Goal: Task Accomplishment & Management: Manage account settings

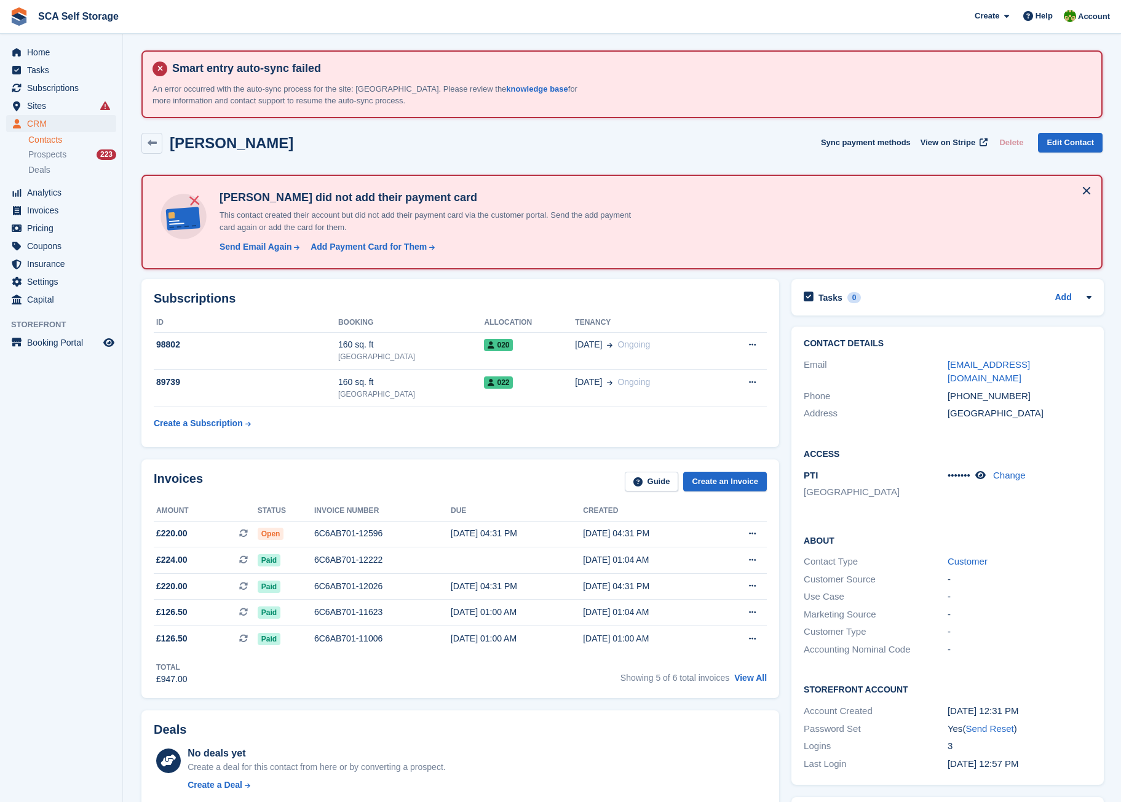
click at [2, 611] on div "Home Tasks Subscriptions Subscriptions Subscriptions Contracts Price increases …" at bounding box center [61, 435] width 123 height 802
drag, startPoint x: 18, startPoint y: 792, endPoint x: 2, endPoint y: 798, distance: 17.5
click at [15, 611] on div "Home Tasks Subscriptions Subscriptions Subscriptions Contracts Price increases …" at bounding box center [61, 435] width 123 height 802
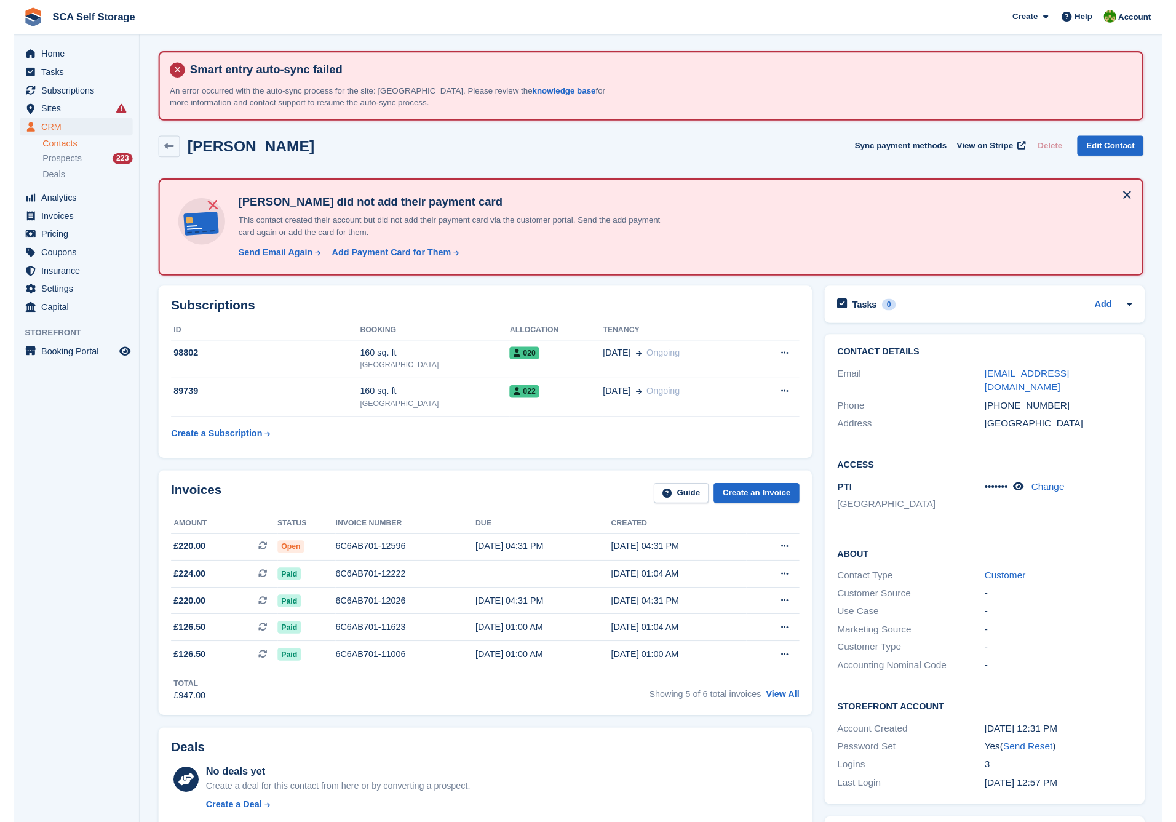
scroll to position [5, 0]
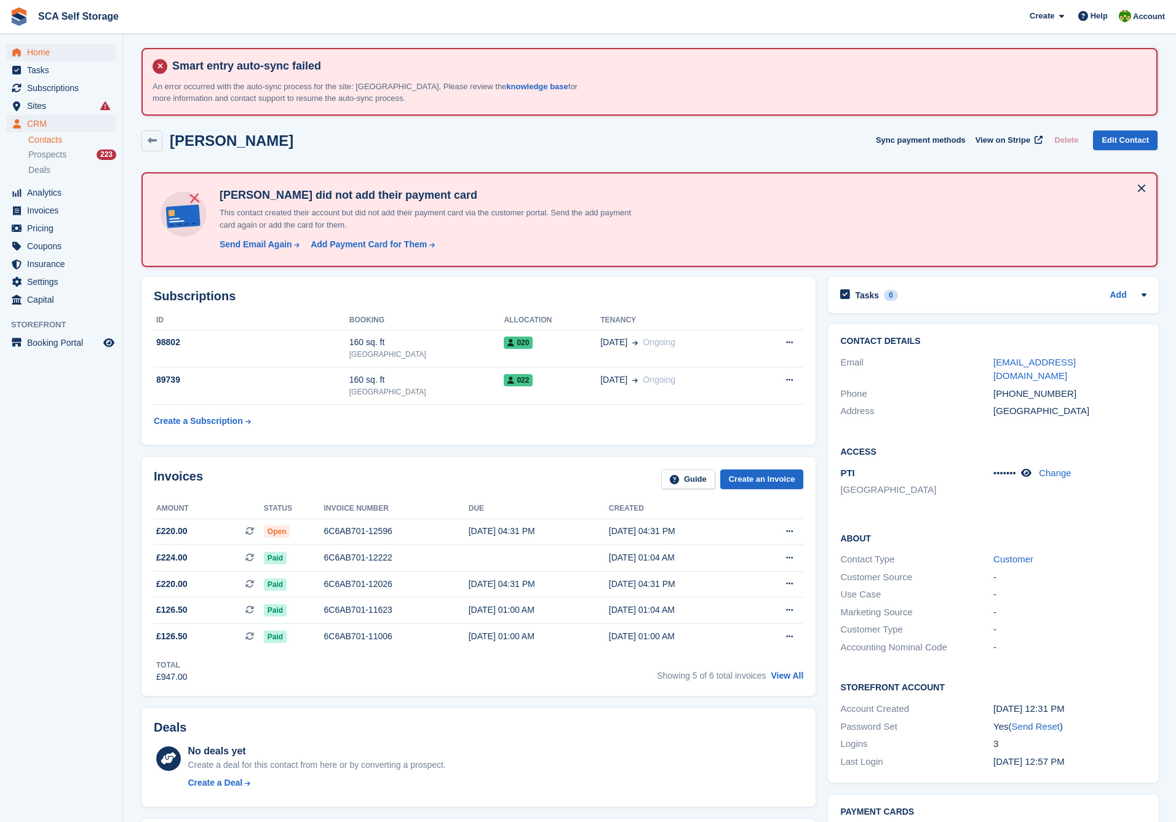
click at [53, 47] on span "Home" at bounding box center [64, 52] width 74 height 17
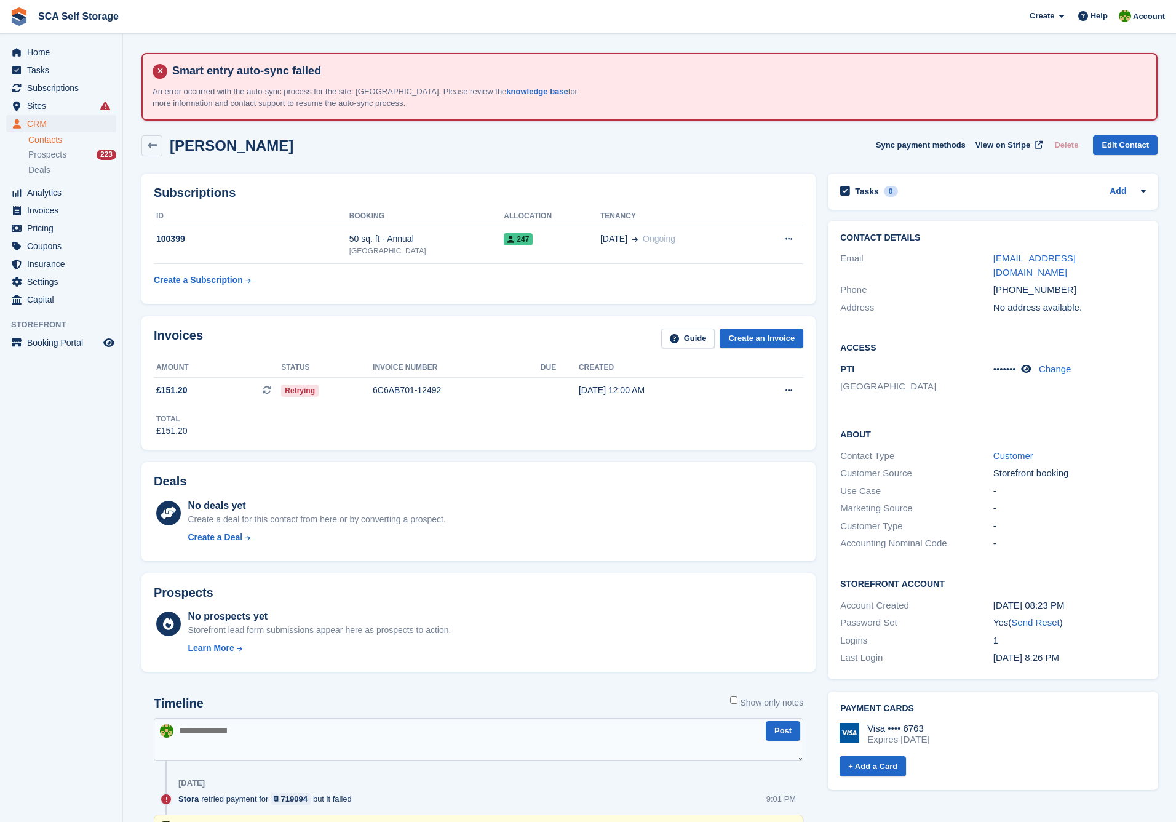
scroll to position [114, 0]
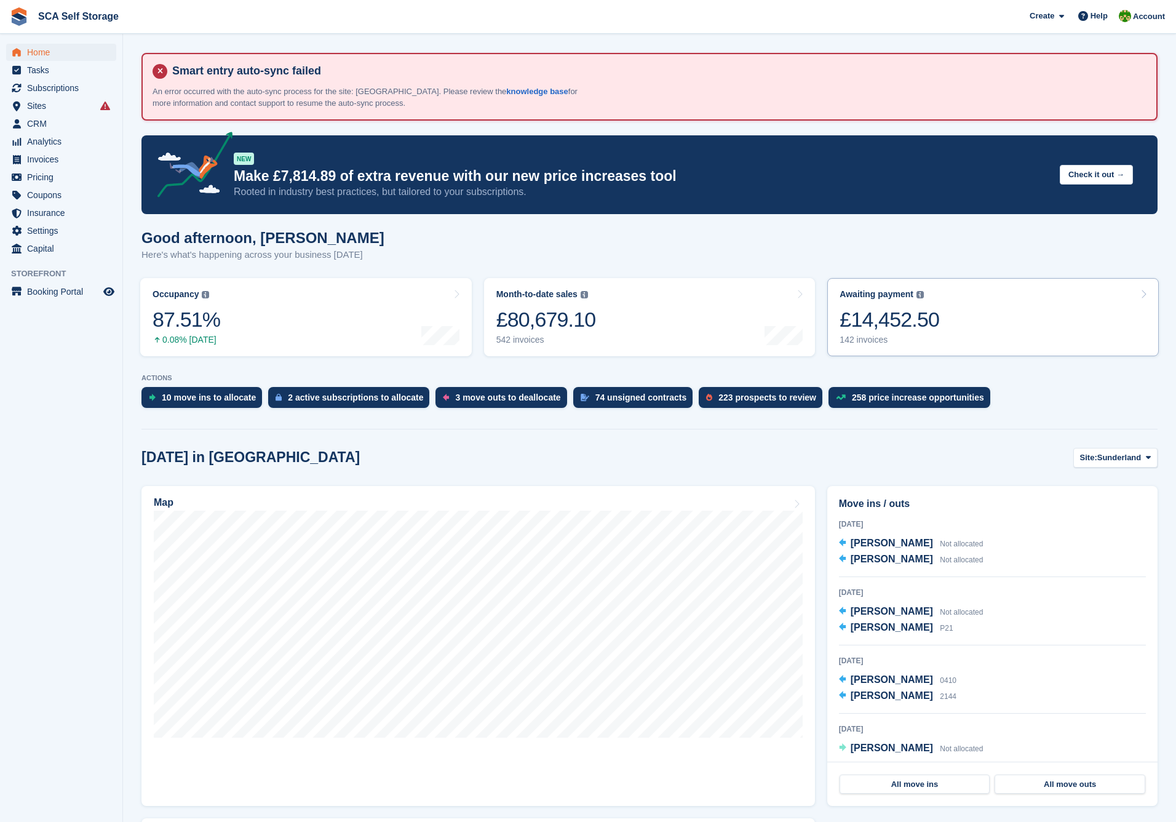
click at [1005, 318] on link "Awaiting payment The total outstanding balance on all open invoices. £14,452.50…" at bounding box center [992, 317] width 331 height 78
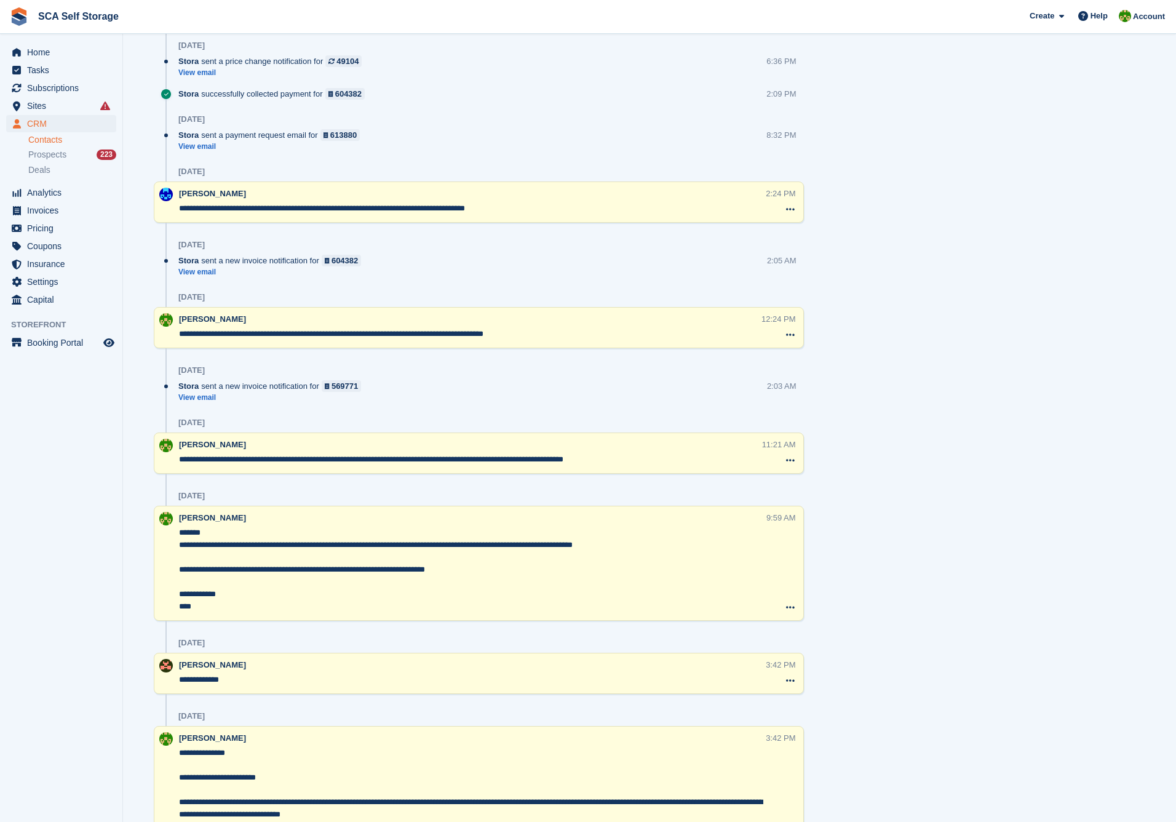
scroll to position [1374, 0]
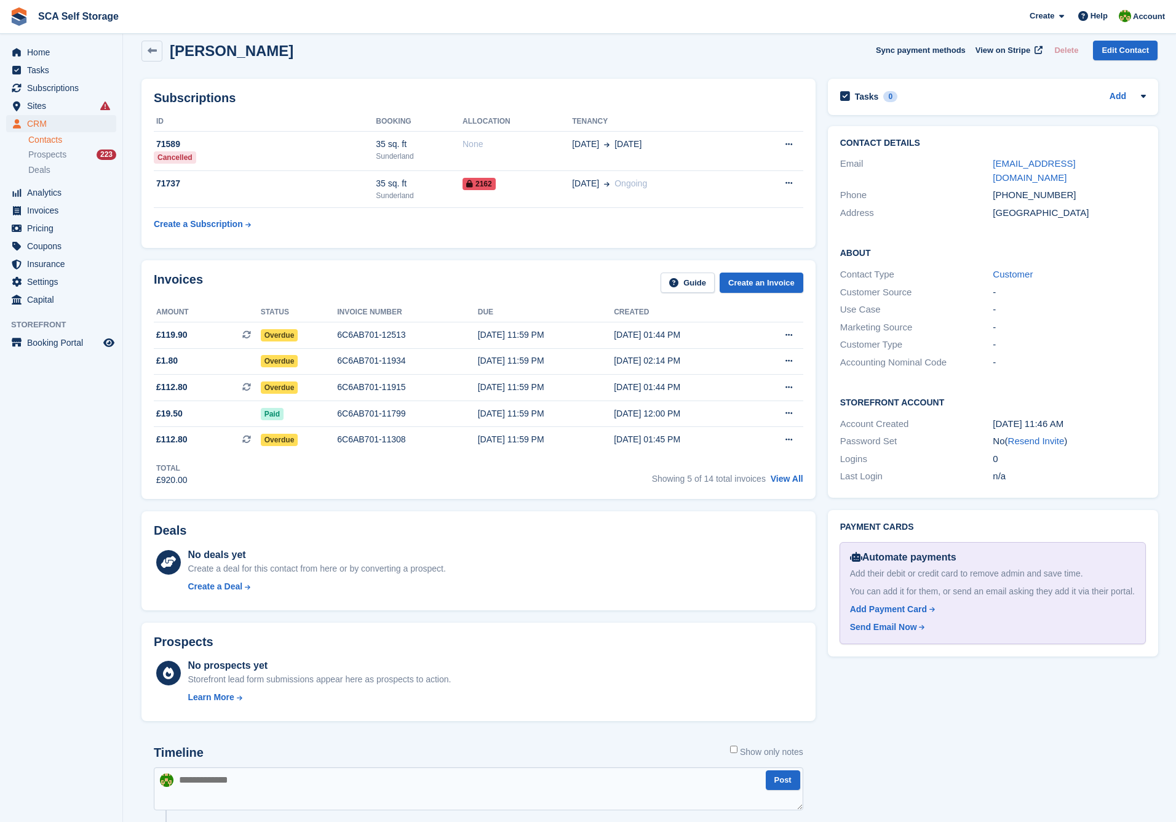
scroll to position [51, 0]
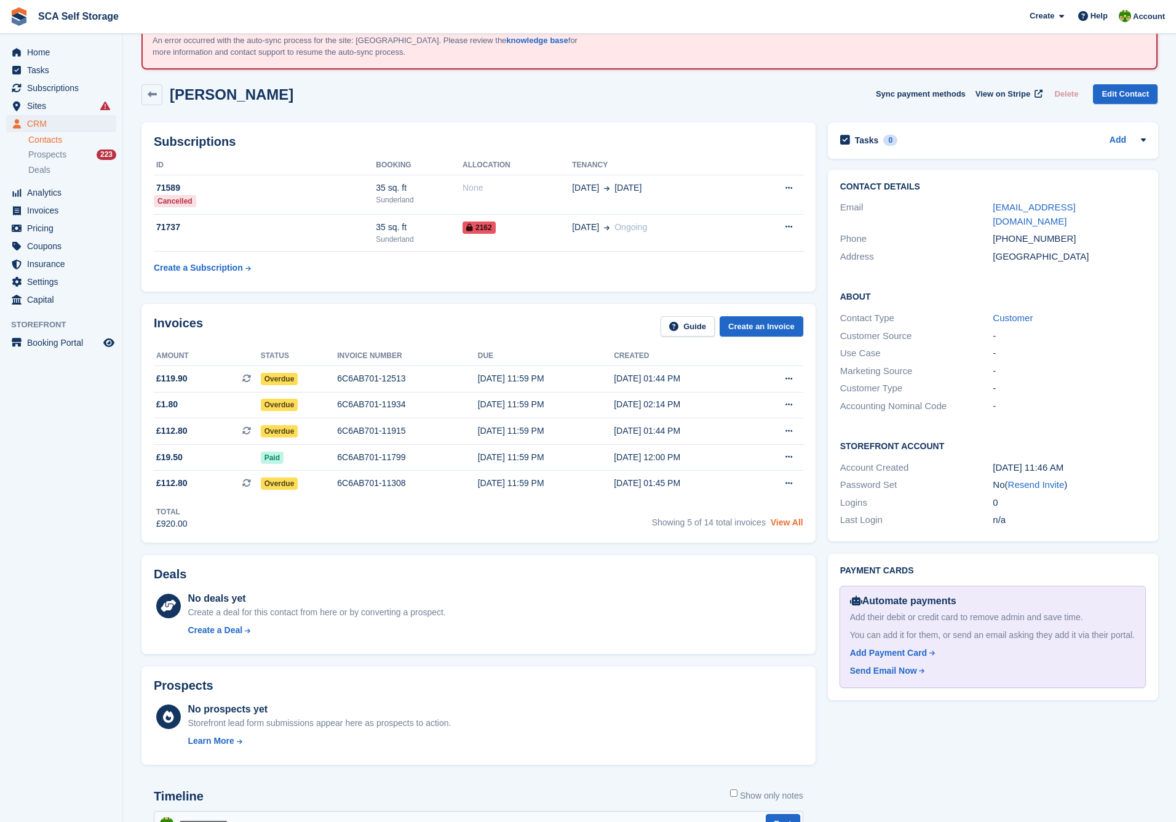
click at [782, 520] on link "View All" at bounding box center [786, 522] width 33 height 10
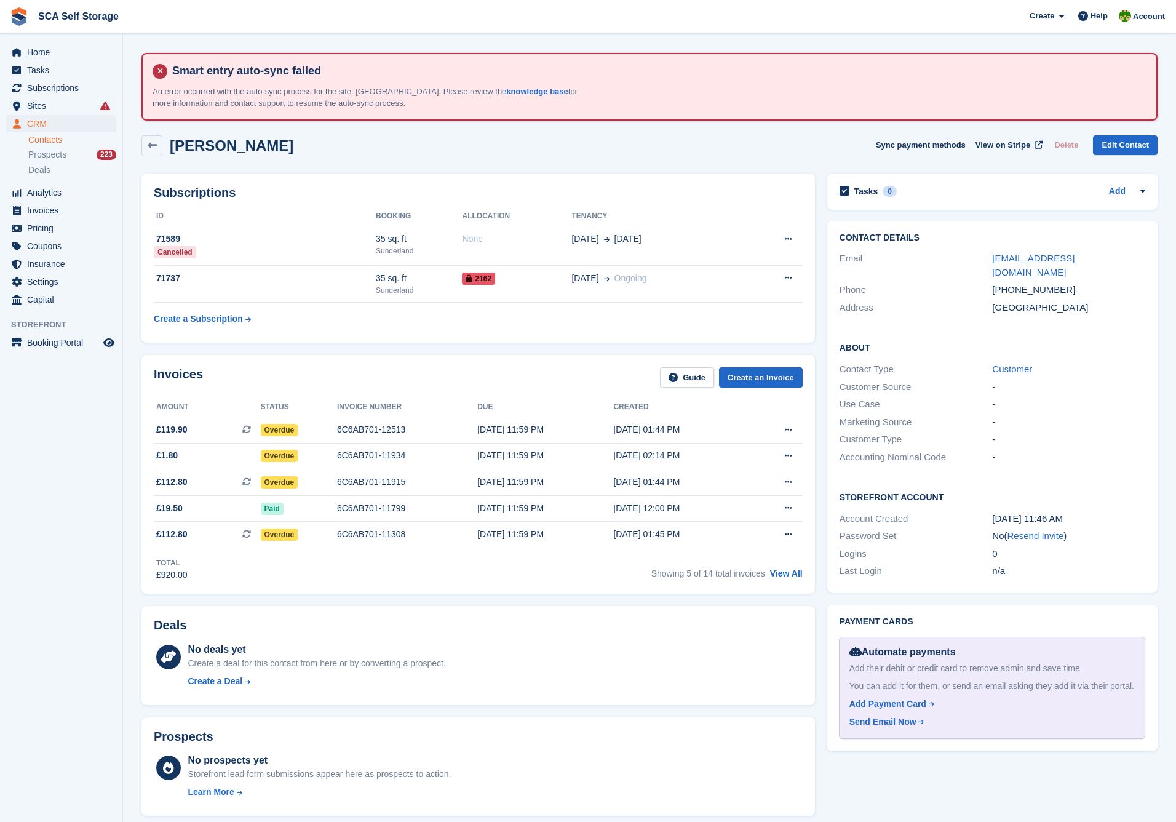
scroll to position [51, 0]
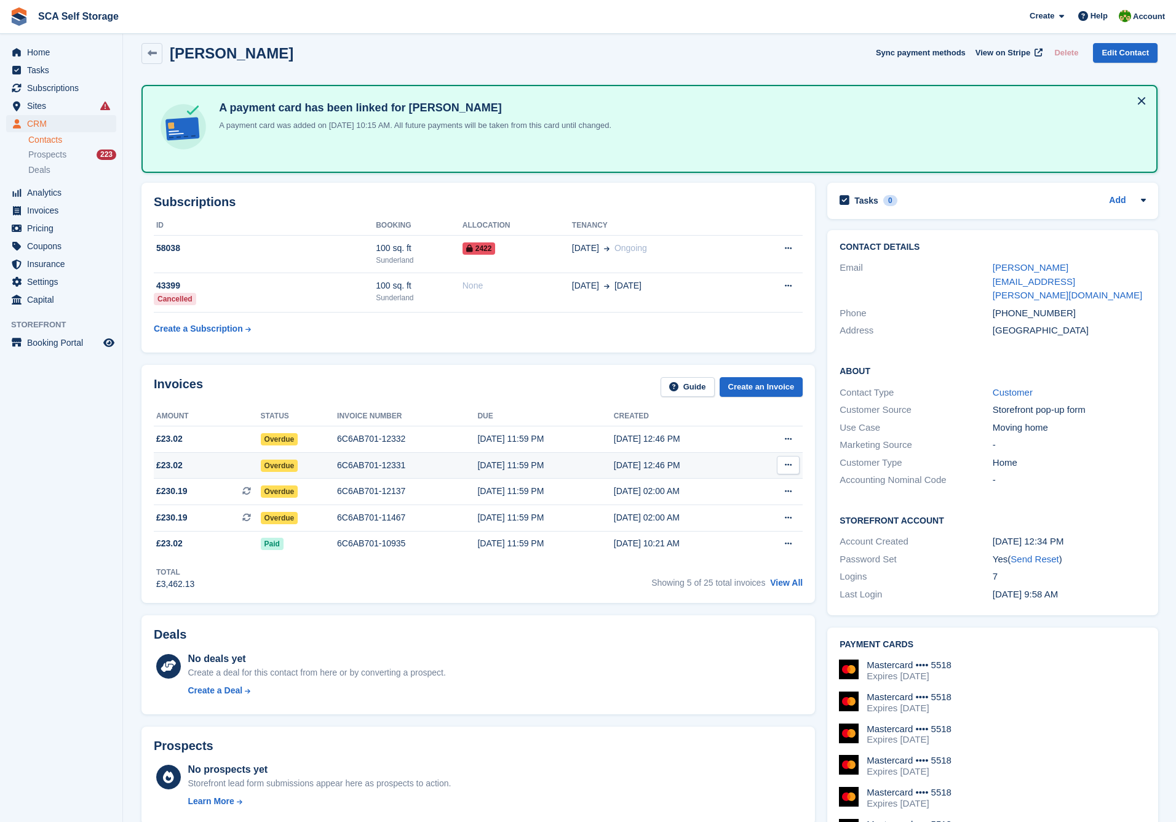
scroll to position [95, 0]
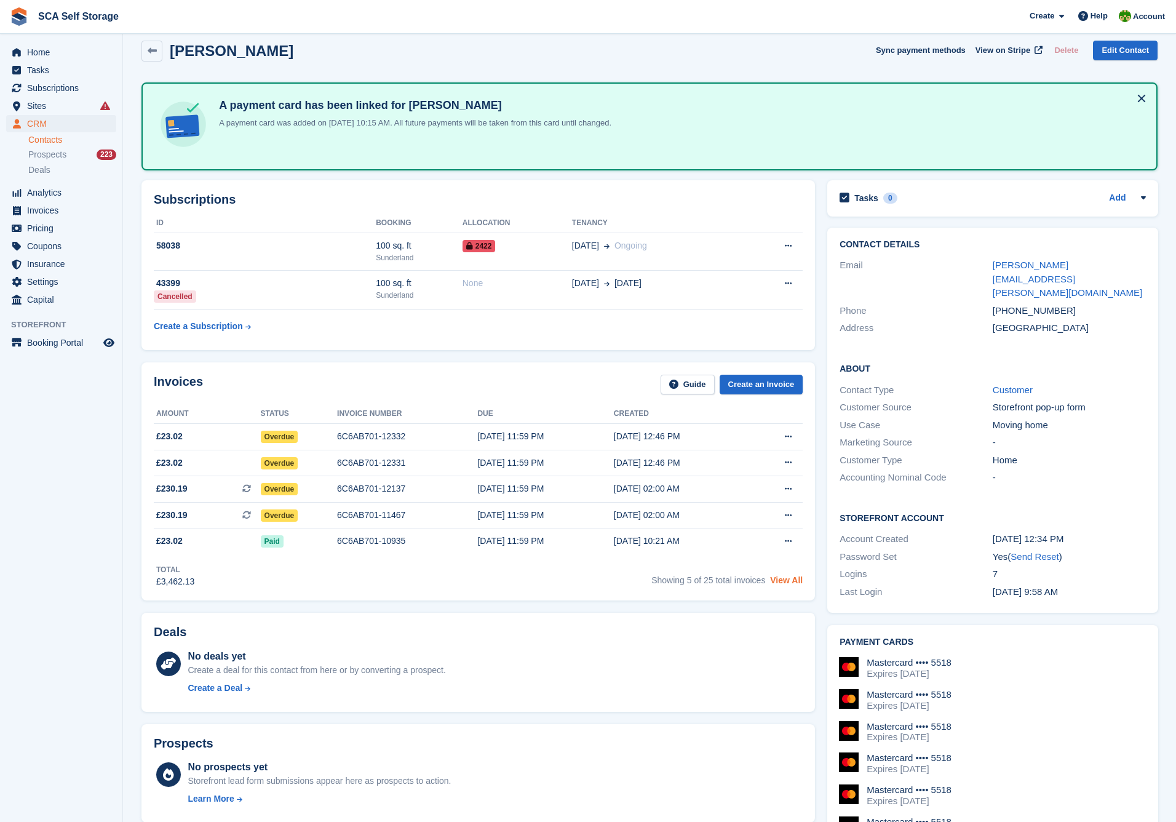
click at [783, 585] on link "View All" at bounding box center [786, 580] width 33 height 10
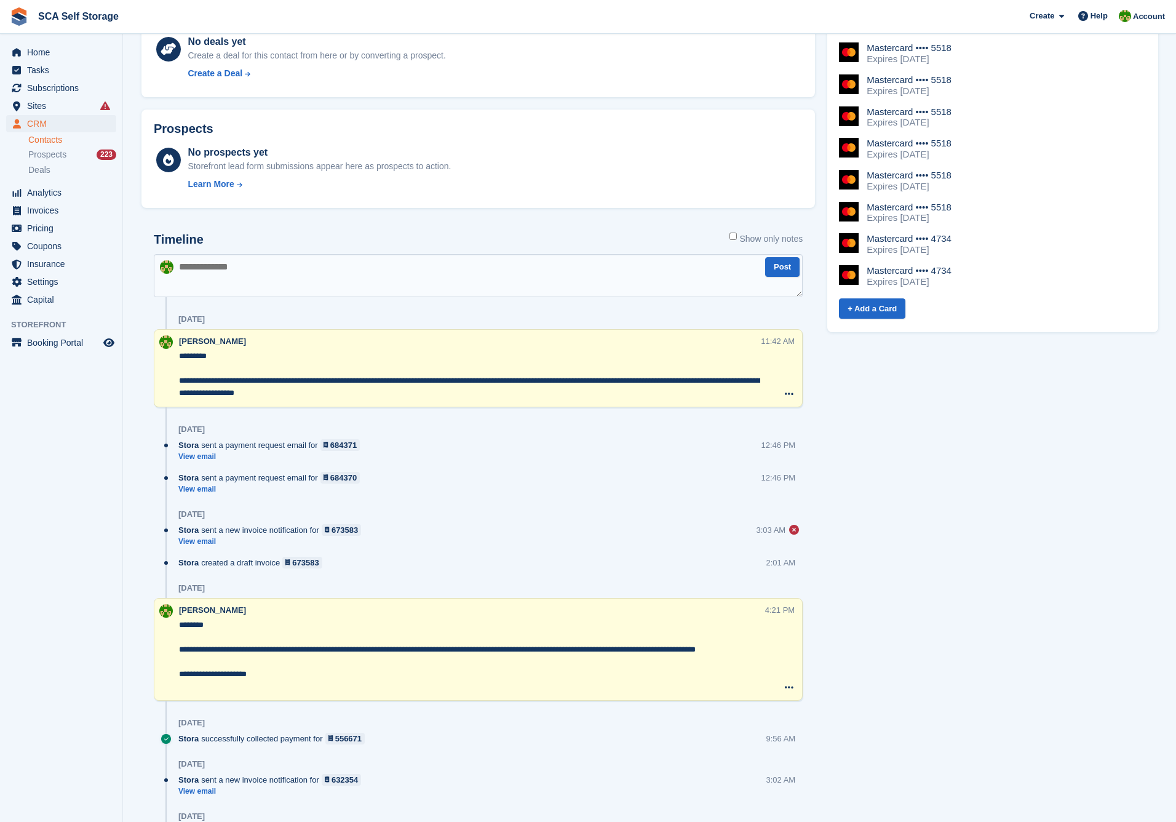
scroll to position [796, 0]
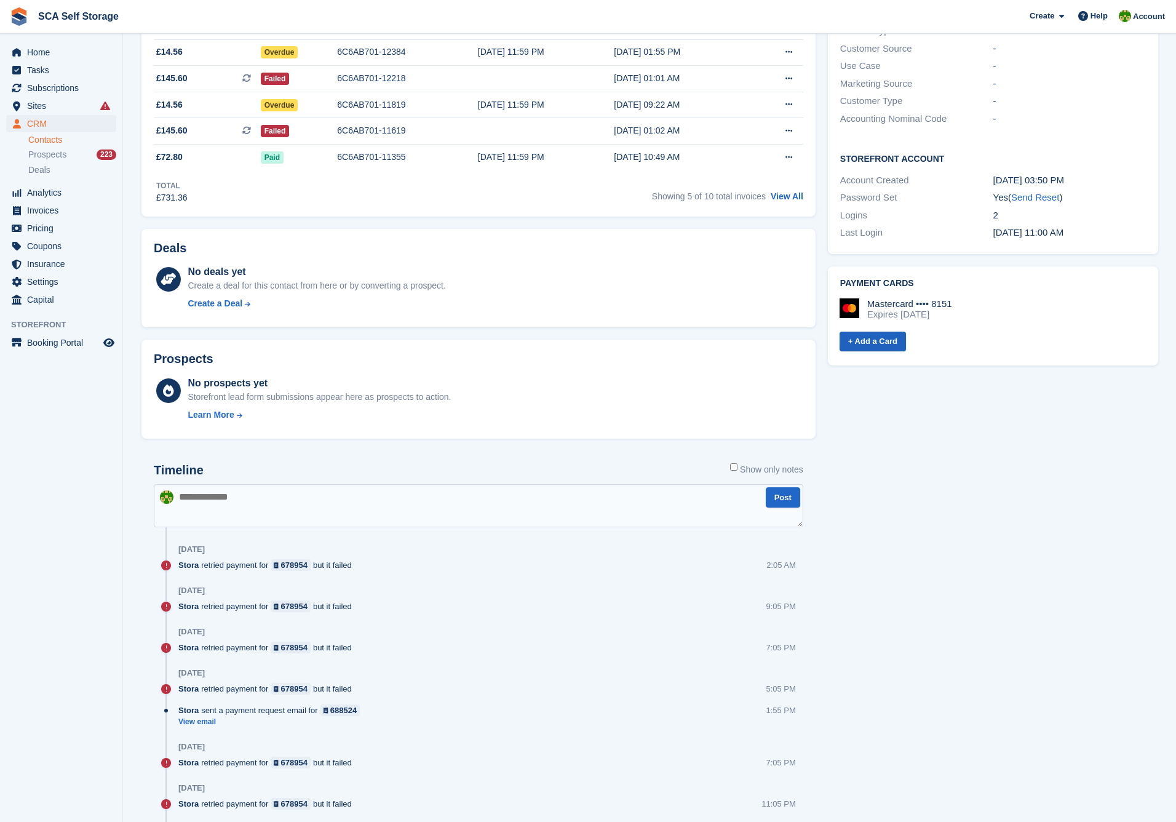
scroll to position [365, 0]
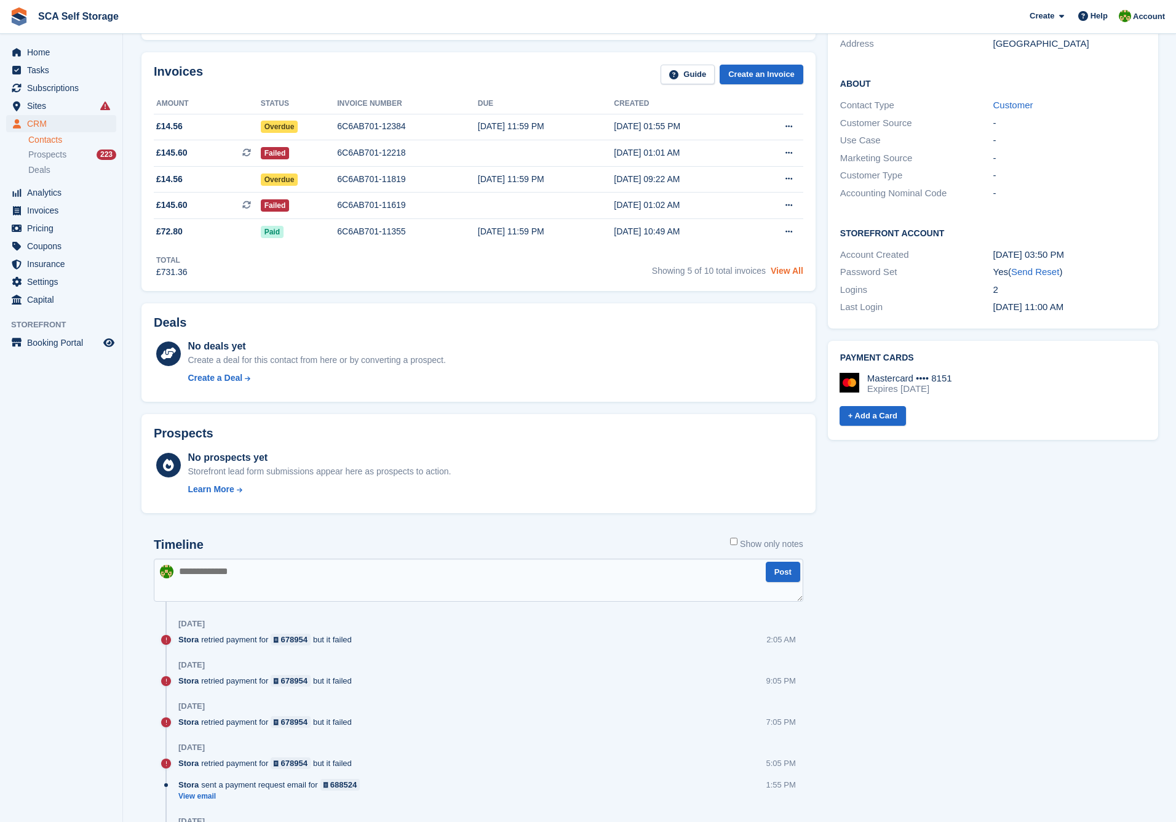
click at [791, 268] on link "View All" at bounding box center [786, 271] width 33 height 10
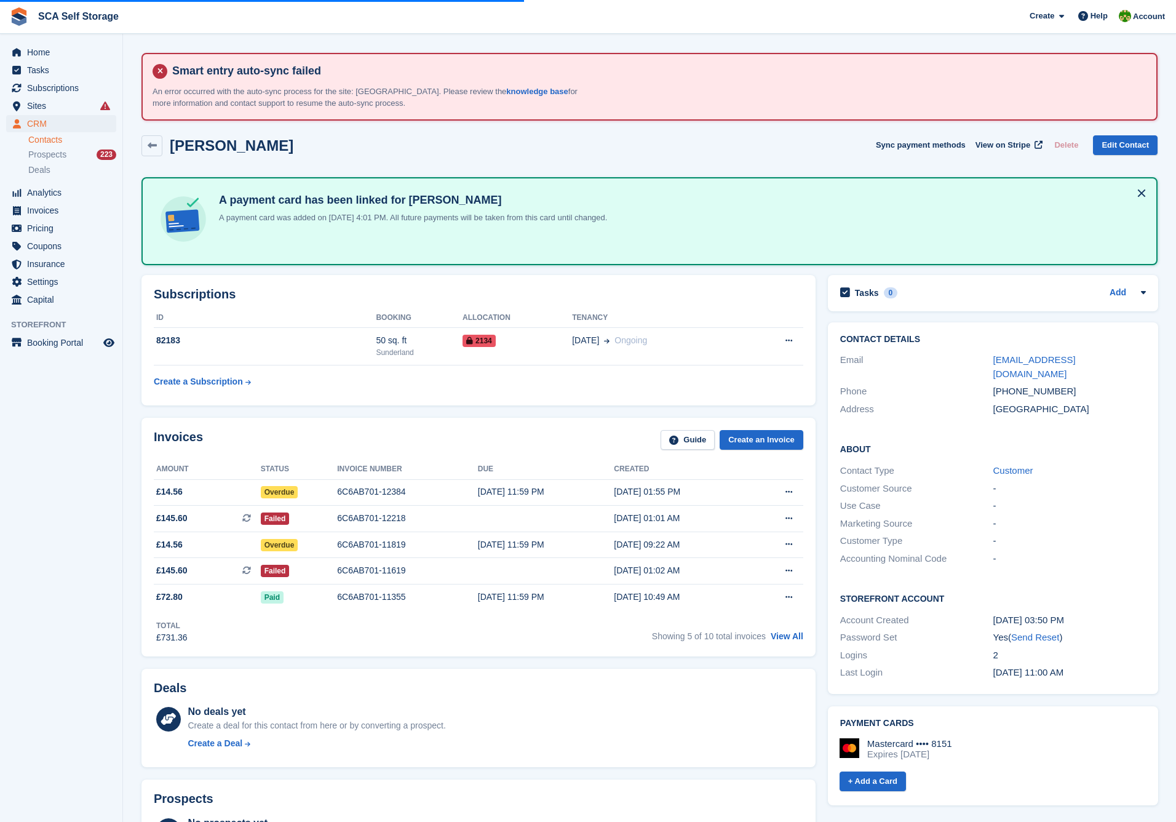
scroll to position [-8, 0]
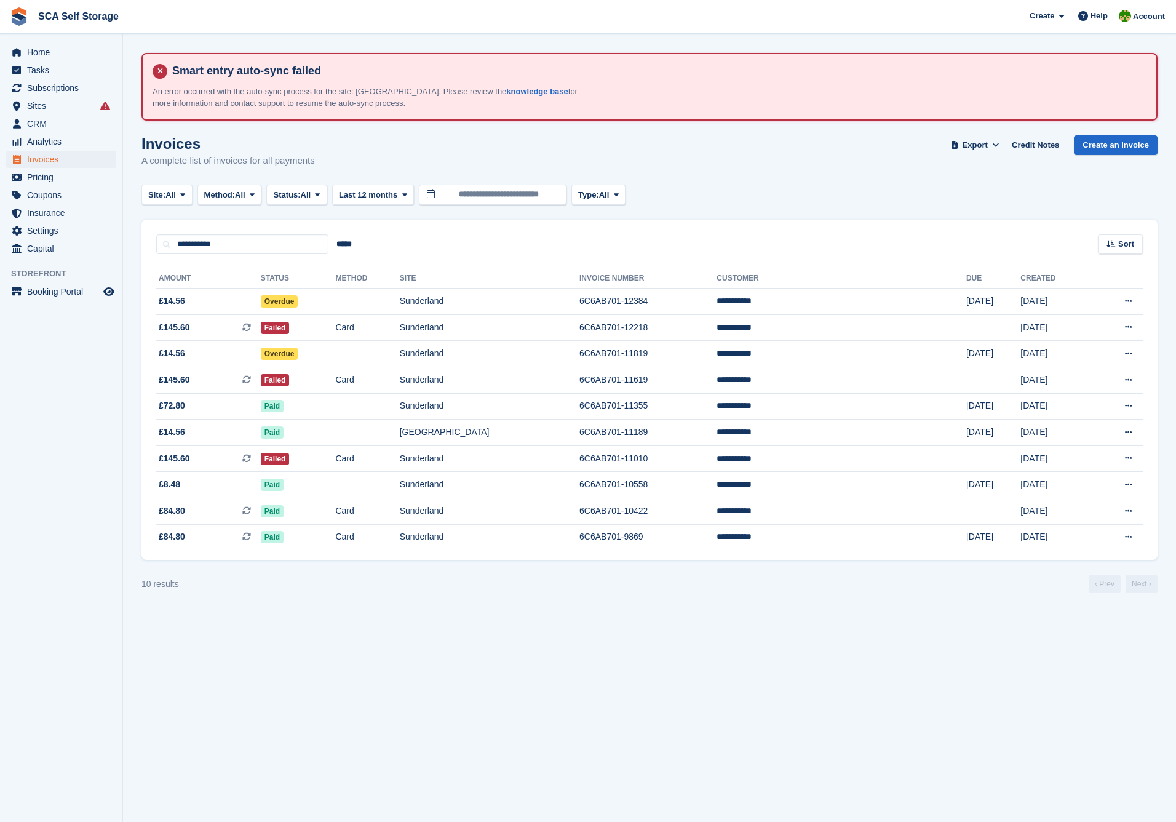
click at [832, 232] on div "**********" at bounding box center [649, 237] width 1016 height 35
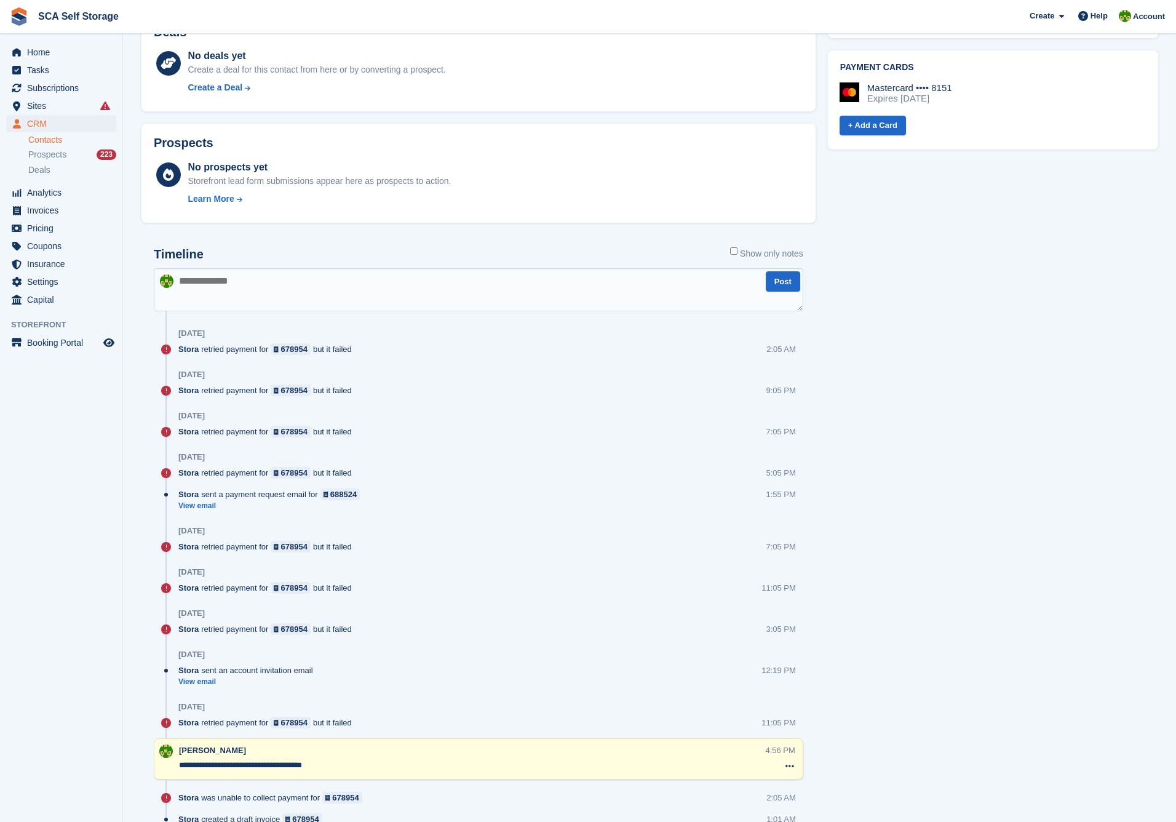
scroll to position [388, 0]
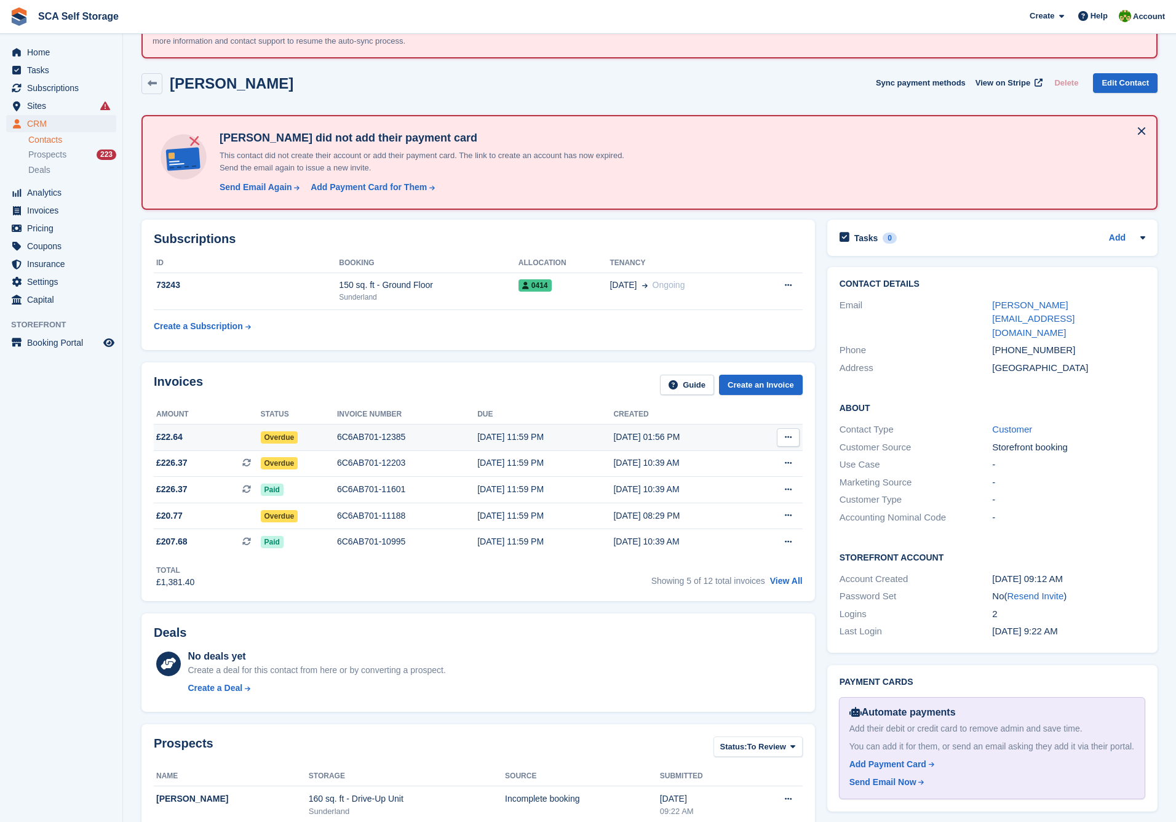
scroll to position [61, 0]
click at [786, 437] on icon at bounding box center [788, 438] width 7 height 8
drag, startPoint x: 749, startPoint y: 479, endPoint x: 735, endPoint y: 479, distance: 13.5
click at [749, 479] on p "View on Stripe" at bounding box center [740, 480] width 107 height 20
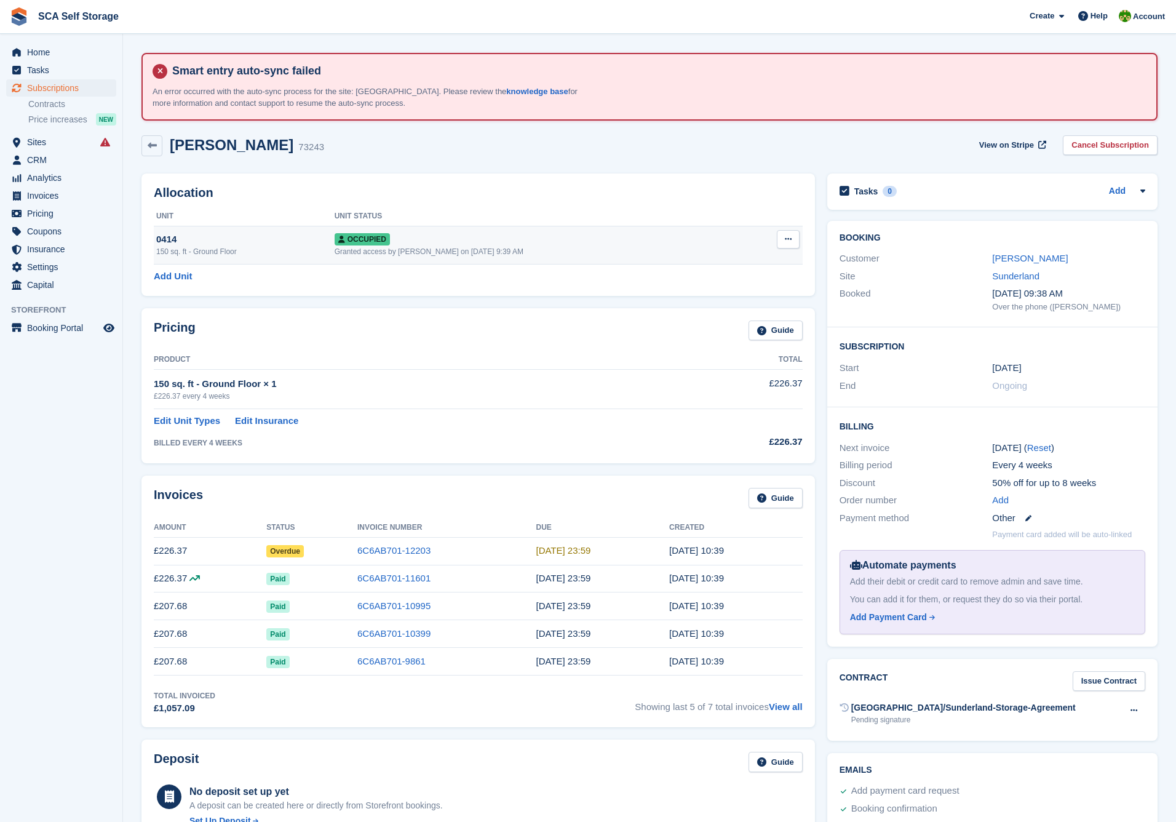
click at [790, 237] on icon at bounding box center [788, 239] width 7 height 8
click at [724, 258] on p "Overlock" at bounding box center [740, 263] width 107 height 16
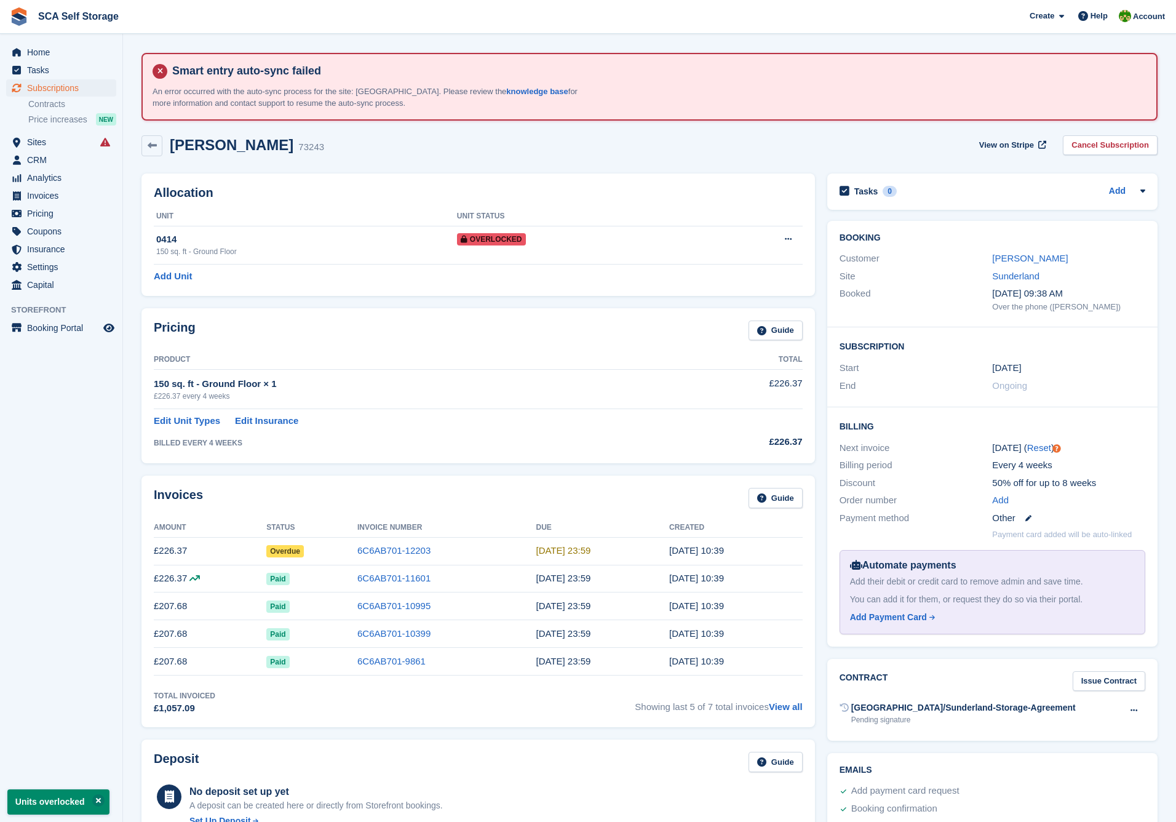
click at [1015, 264] on div "Customer Gagandeep Nagra" at bounding box center [992, 259] width 306 height 18
click at [1013, 260] on link "Gagandeep Nagra" at bounding box center [1030, 258] width 76 height 10
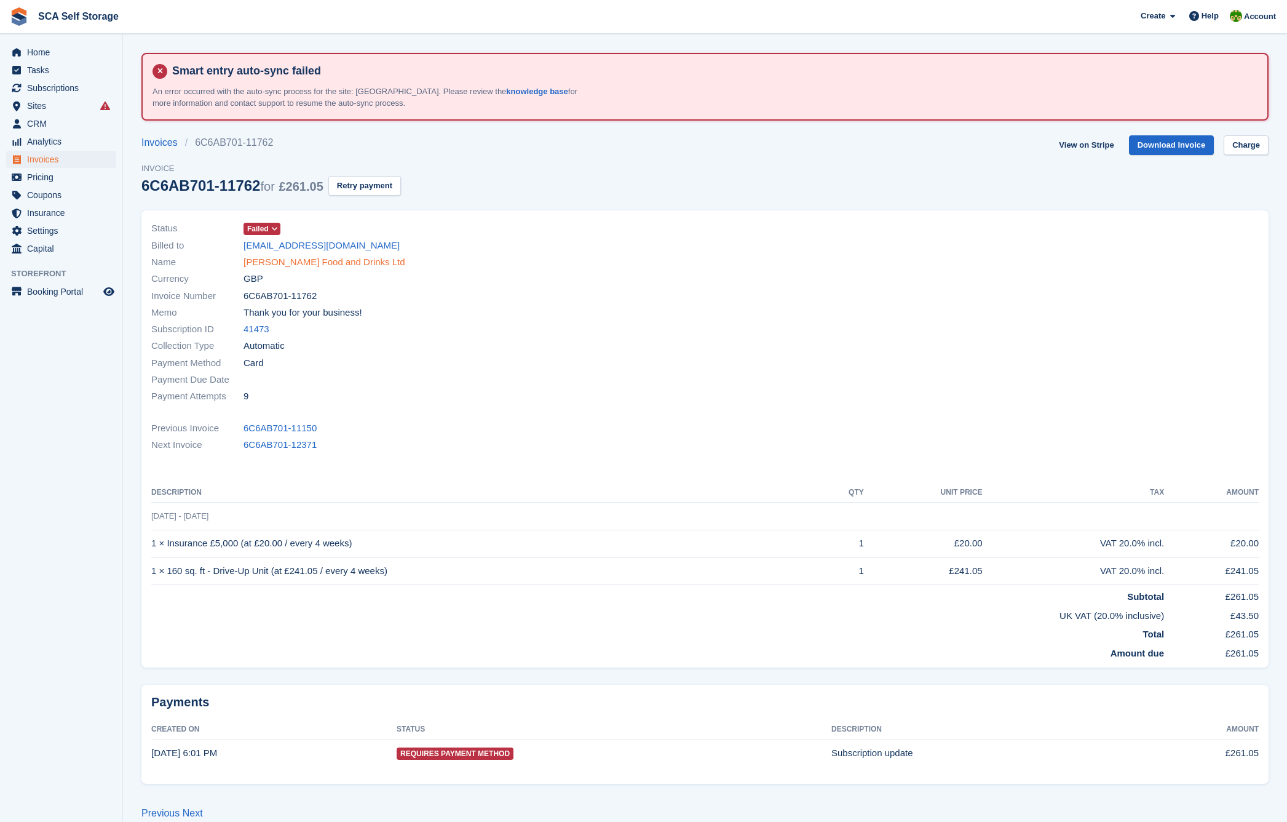
drag, startPoint x: 266, startPoint y: 274, endPoint x: 268, endPoint y: 267, distance: 7.0
click at [266, 274] on div "Currency GBP" at bounding box center [424, 279] width 547 height 17
click at [268, 267] on link "[PERSON_NAME] Food and Drinks Ltd" at bounding box center [325, 262] width 162 height 14
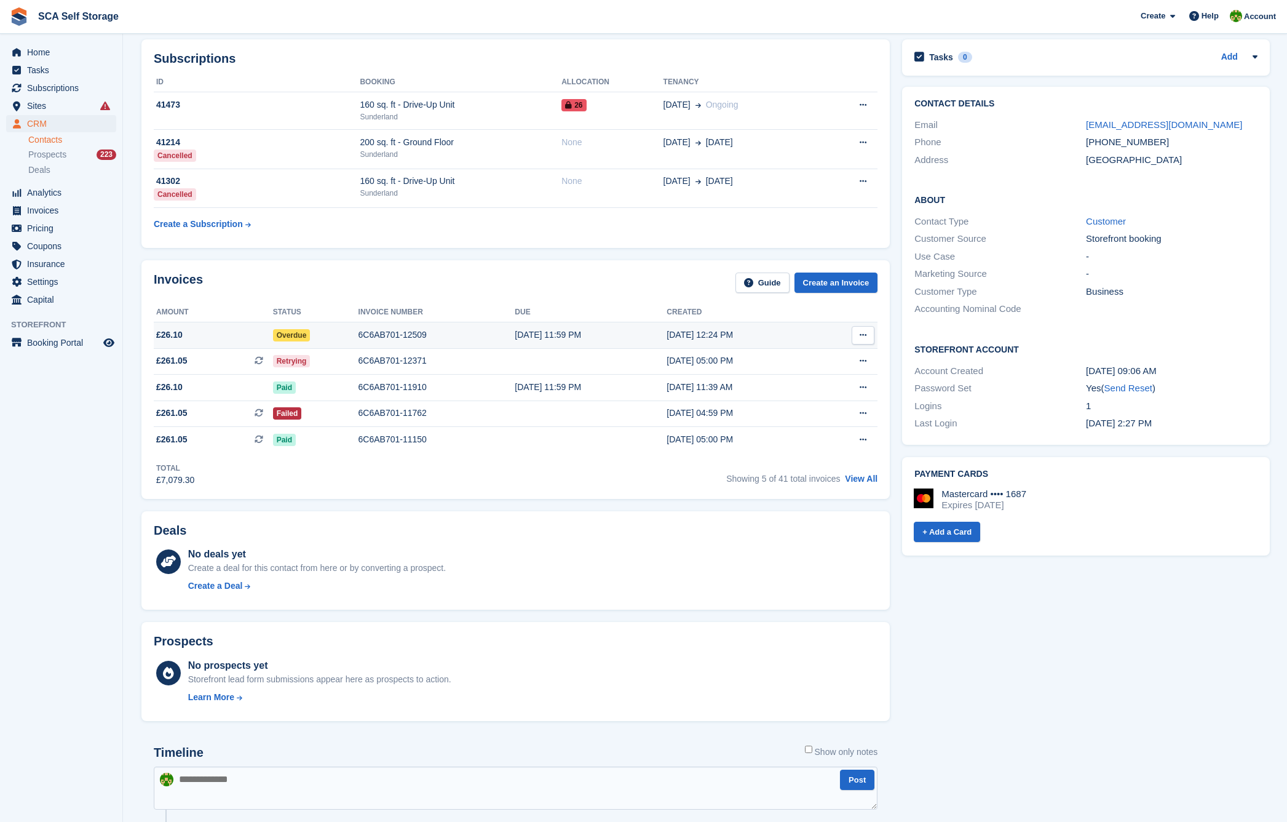
scroll to position [267, 0]
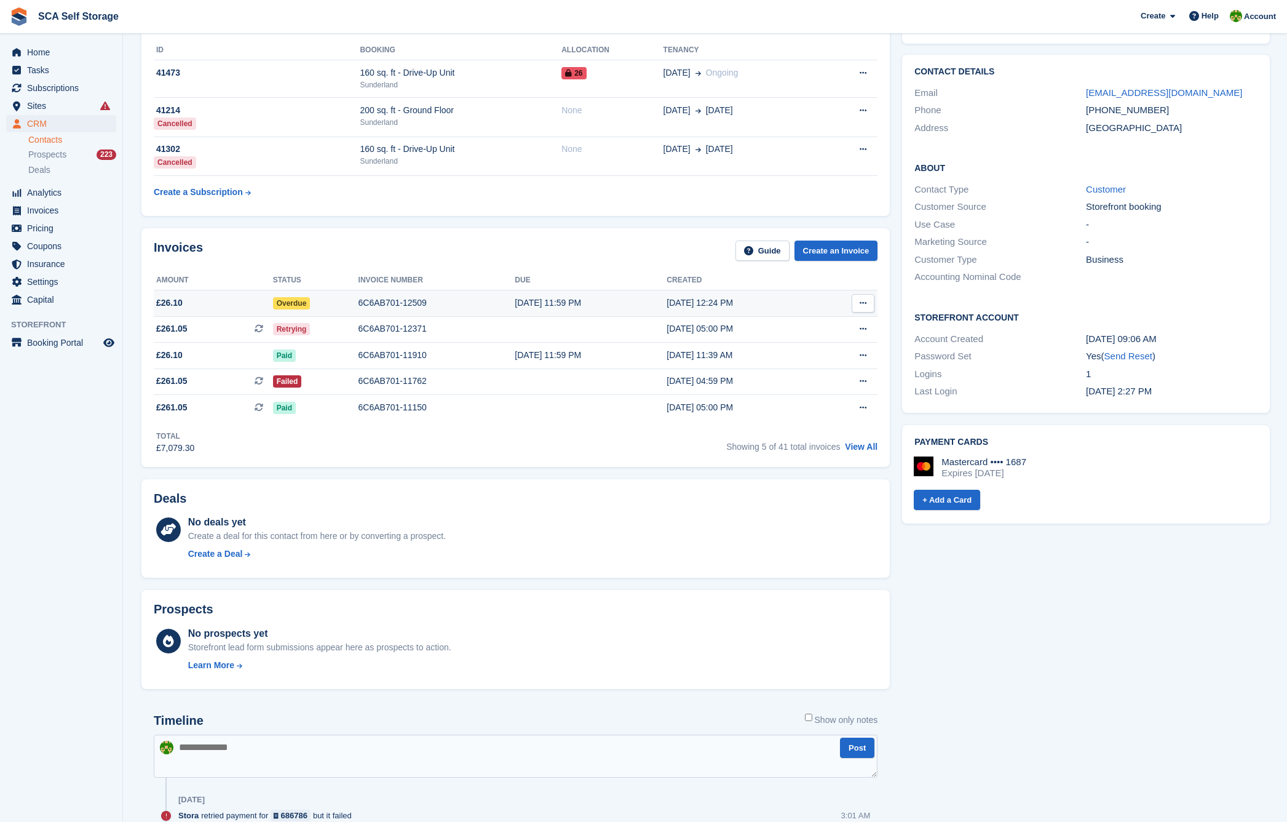
click at [534, 294] on td "[DATE] 11:59 PM" at bounding box center [591, 303] width 152 height 26
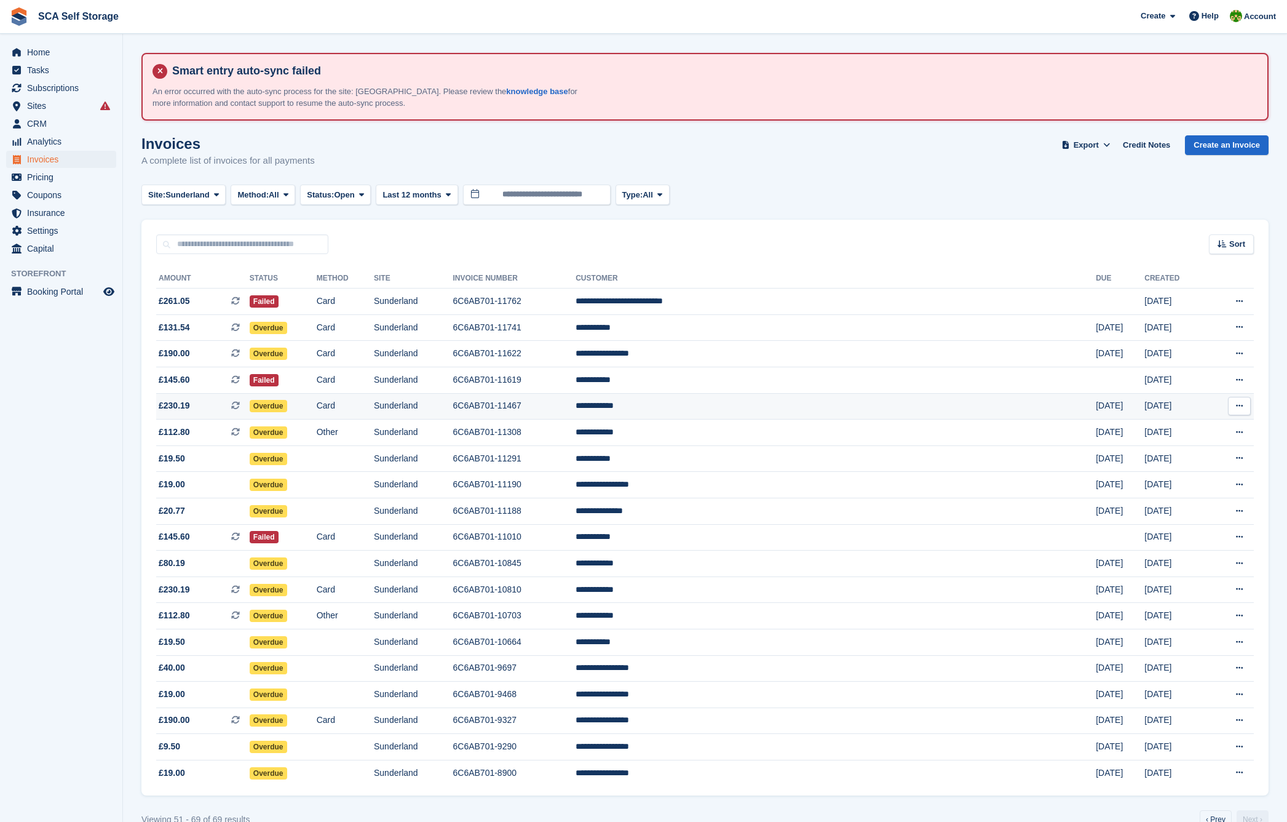
scroll to position [31, 0]
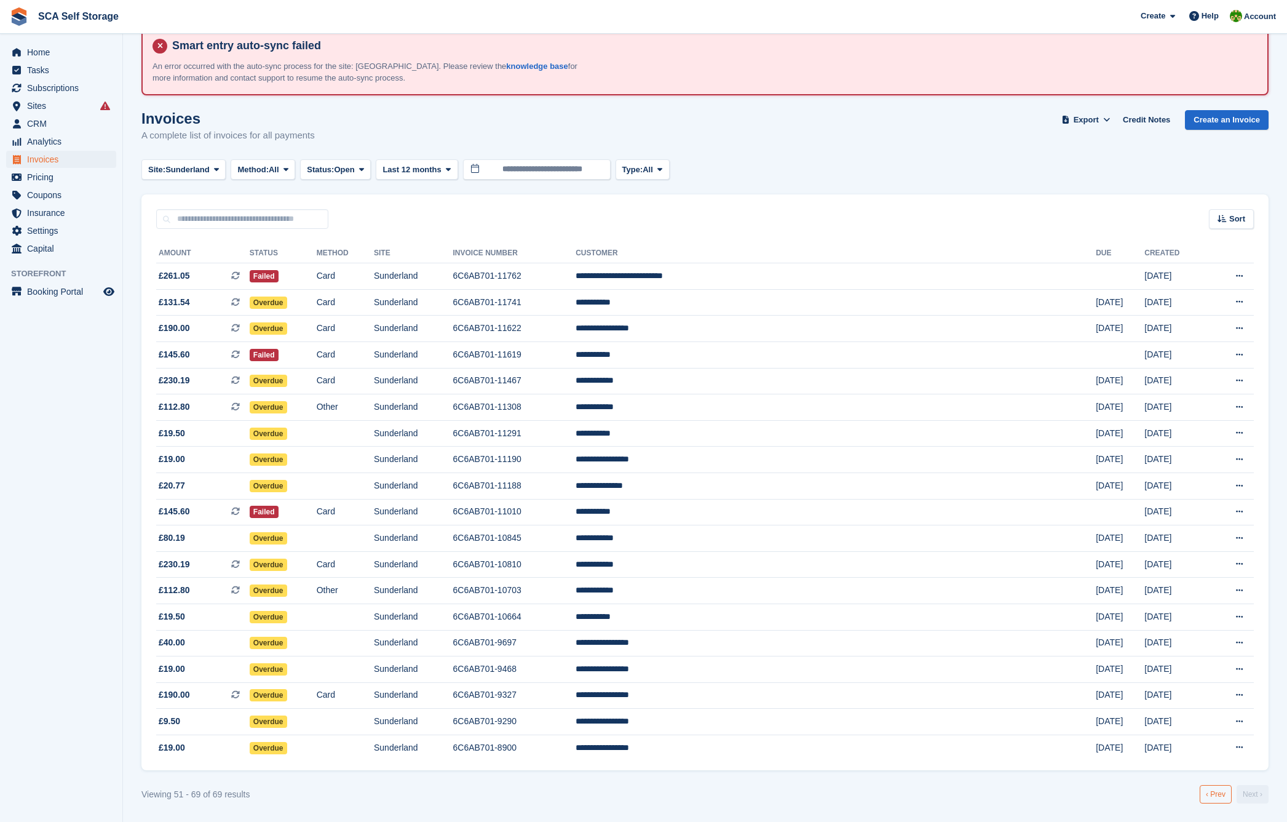
click at [1200, 796] on link "‹ Prev" at bounding box center [1216, 794] width 32 height 18
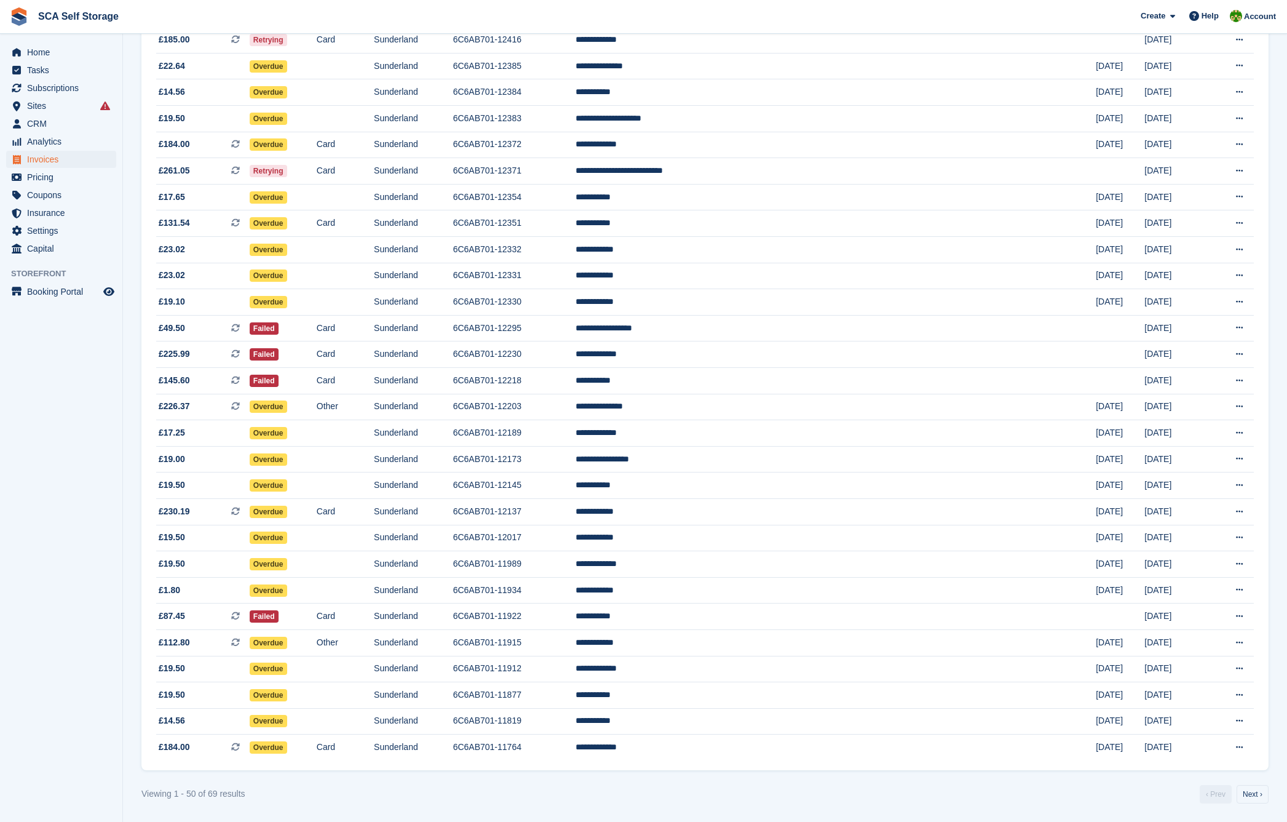
scroll to position [854, 0]
click at [833, 760] on td "**********" at bounding box center [836, 747] width 520 height 26
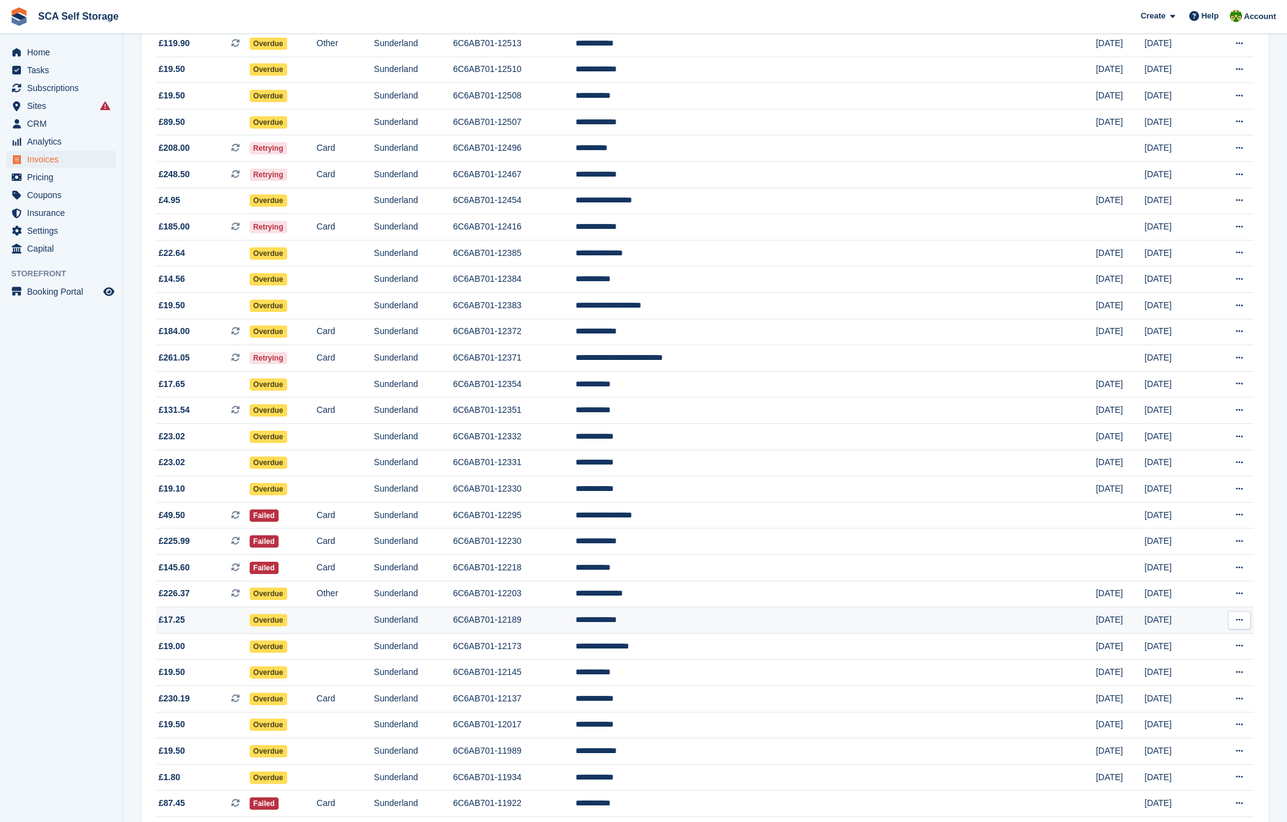
scroll to position [650, 0]
click at [807, 739] on td "**********" at bounding box center [836, 725] width 520 height 26
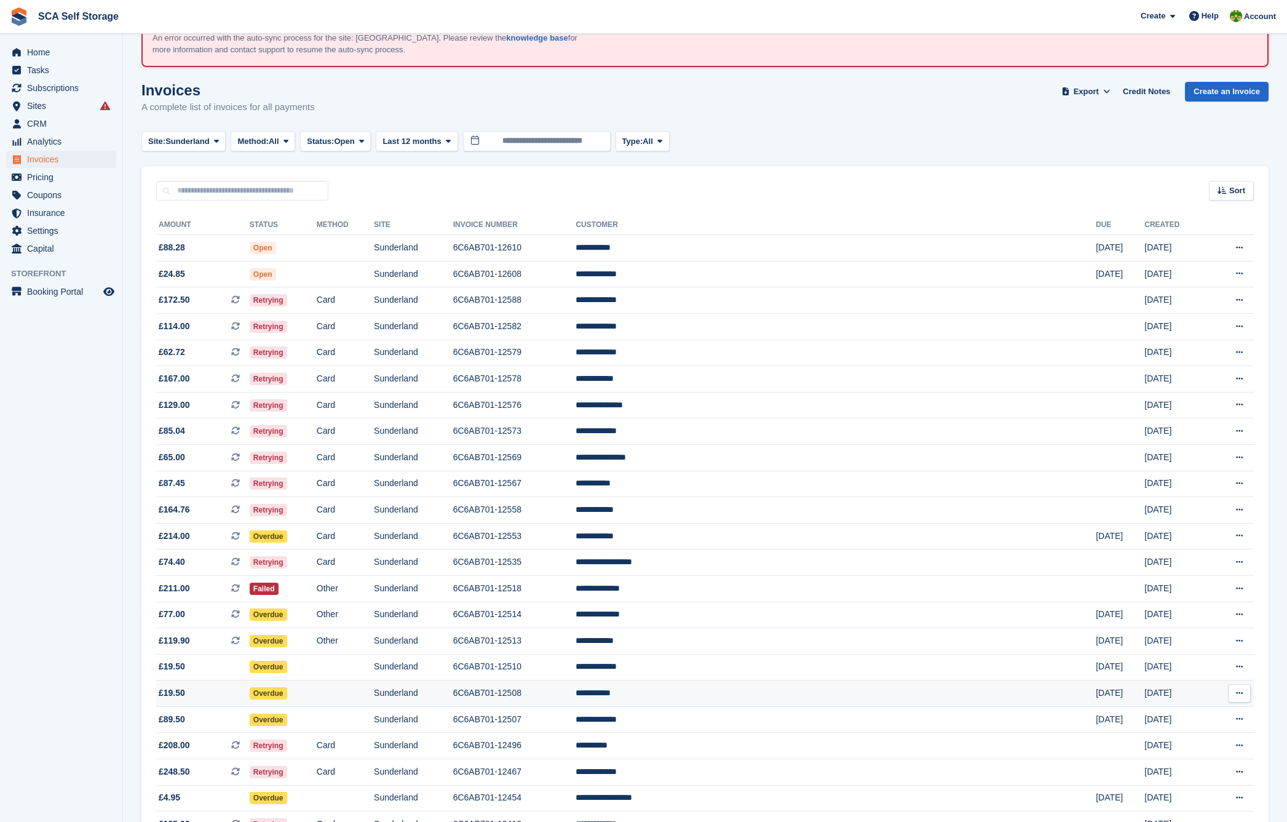
scroll to position [51, 0]
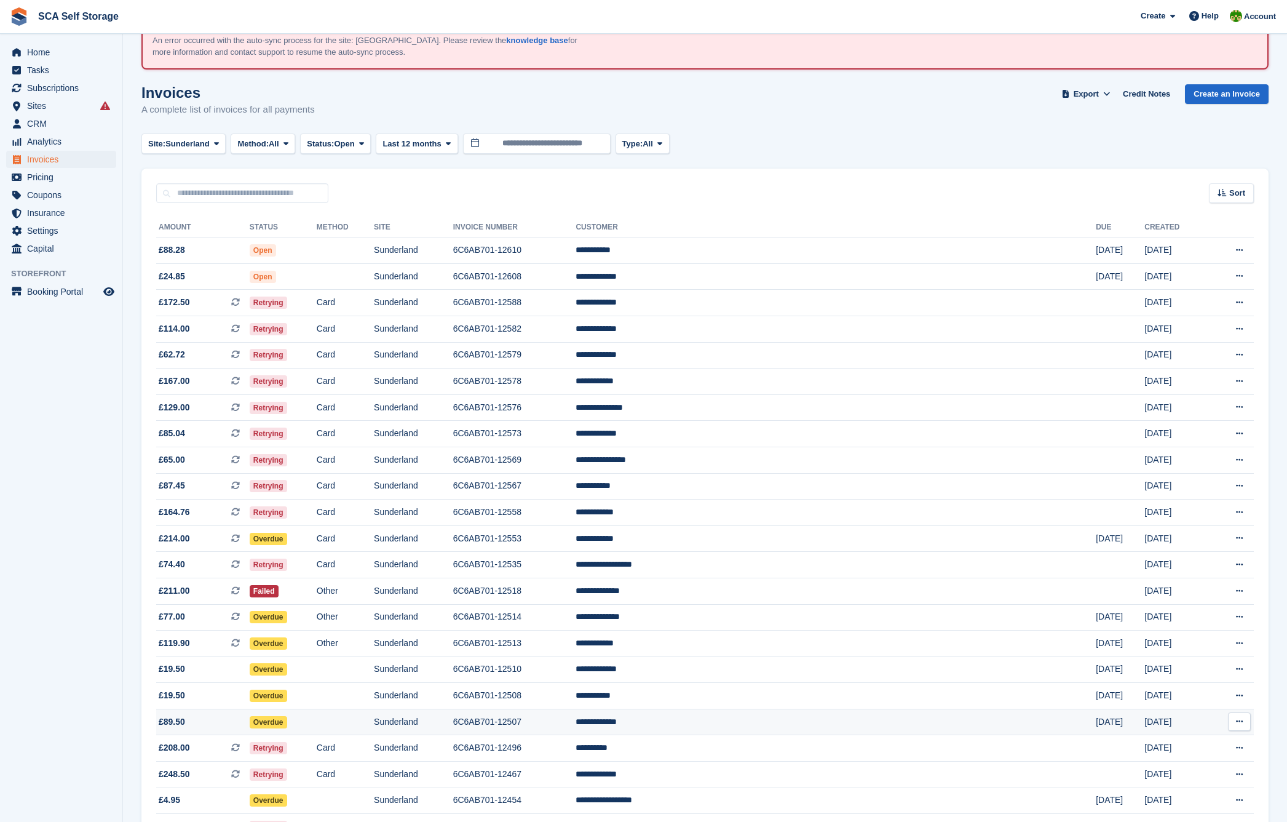
drag, startPoint x: 810, startPoint y: 788, endPoint x: 772, endPoint y: 736, distance: 64.7
click at [810, 788] on td "**********" at bounding box center [836, 774] width 520 height 26
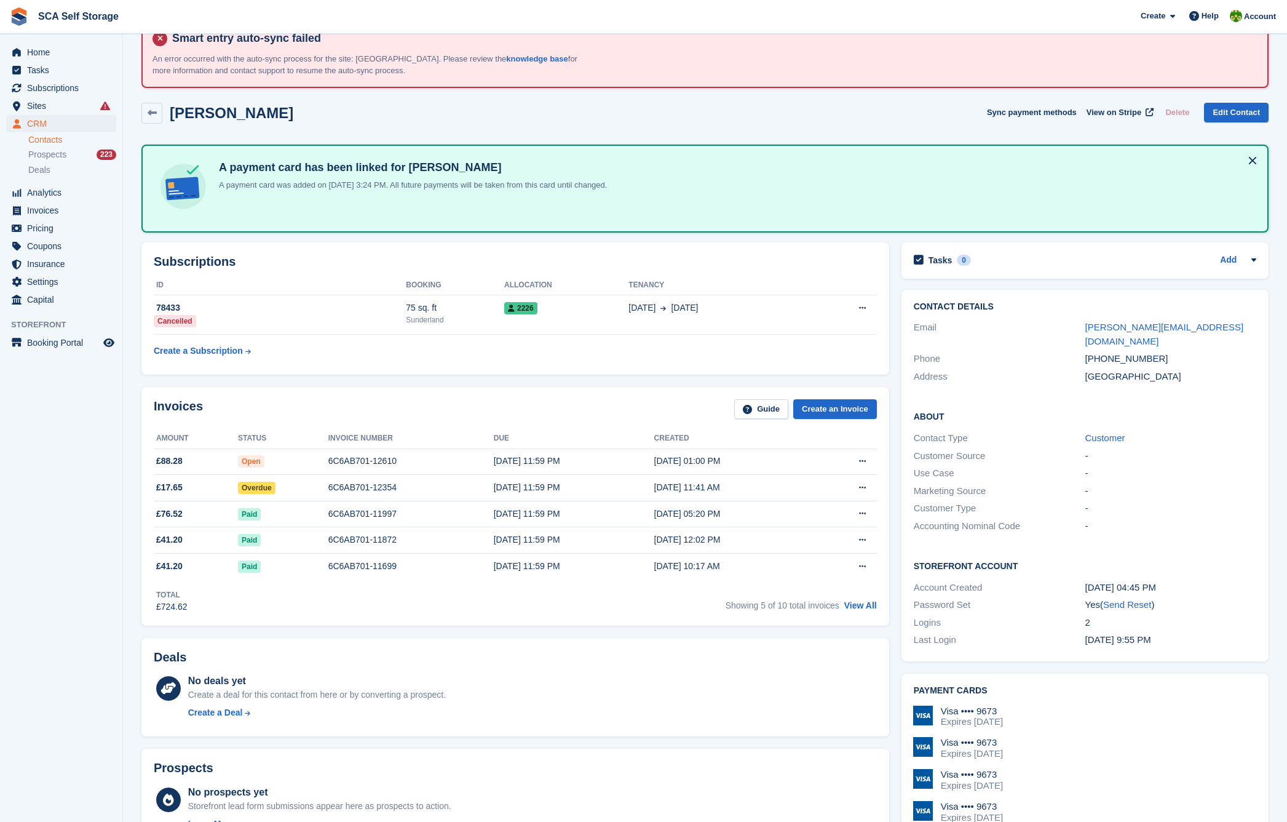
scroll to position [34, 0]
click at [640, 467] on td "[DATE] 11:59 PM" at bounding box center [574, 460] width 160 height 26
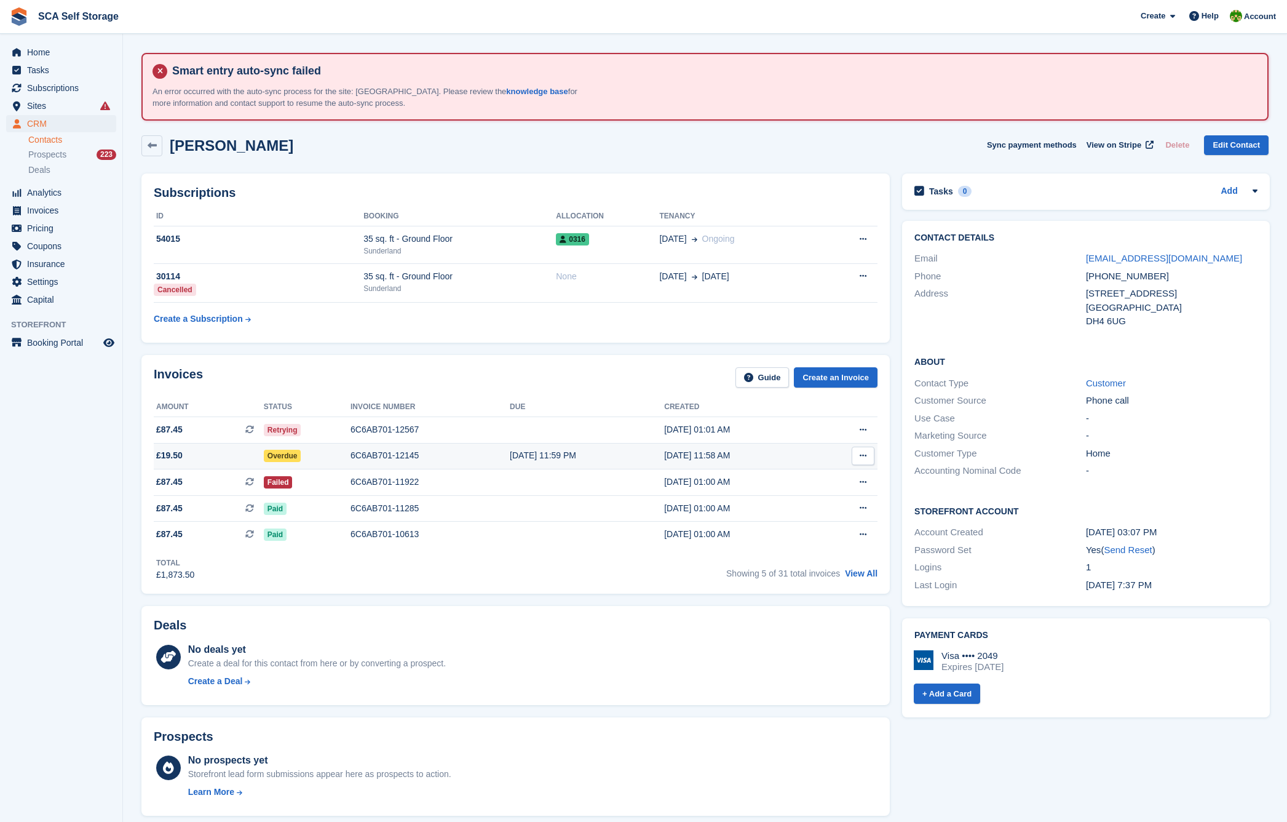
click at [381, 459] on div "6C6AB701-12145" at bounding box center [430, 455] width 159 height 13
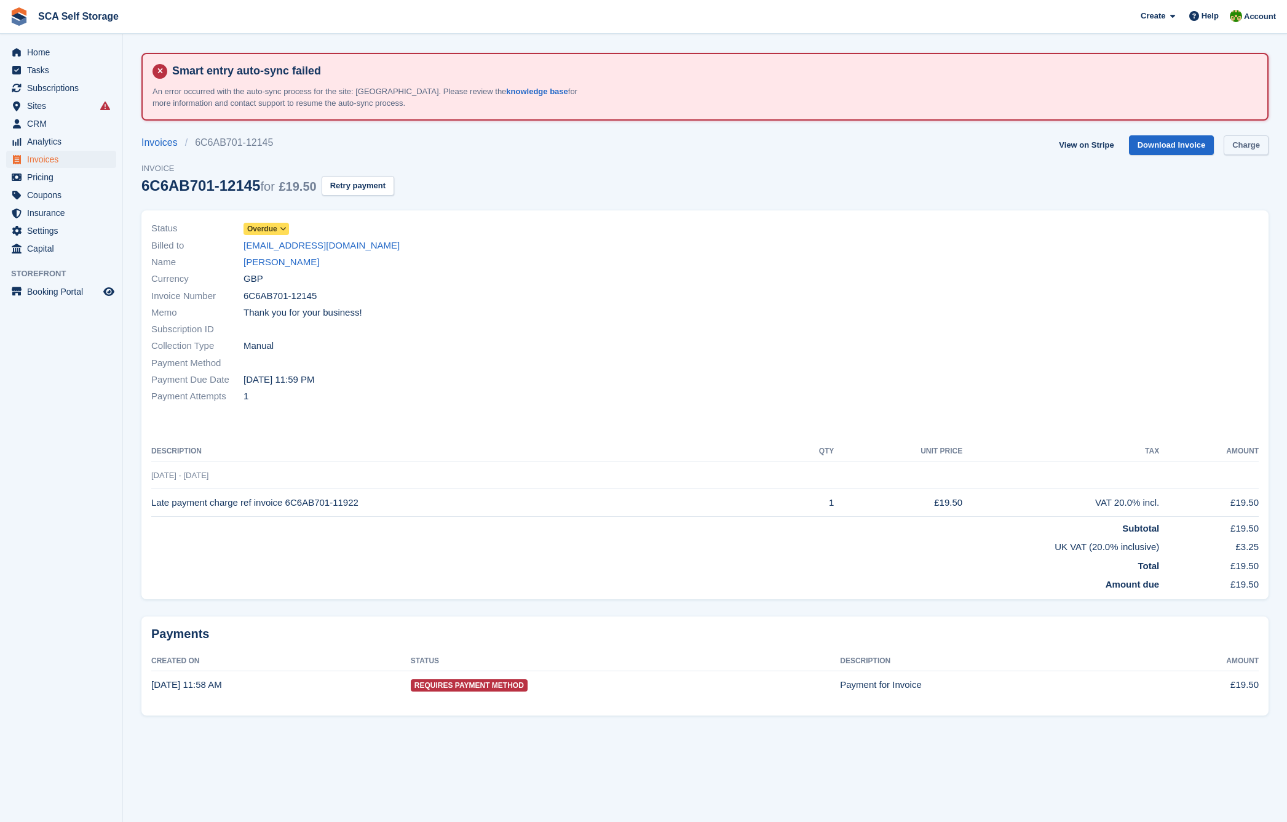
click at [1245, 141] on link "Charge" at bounding box center [1246, 145] width 45 height 20
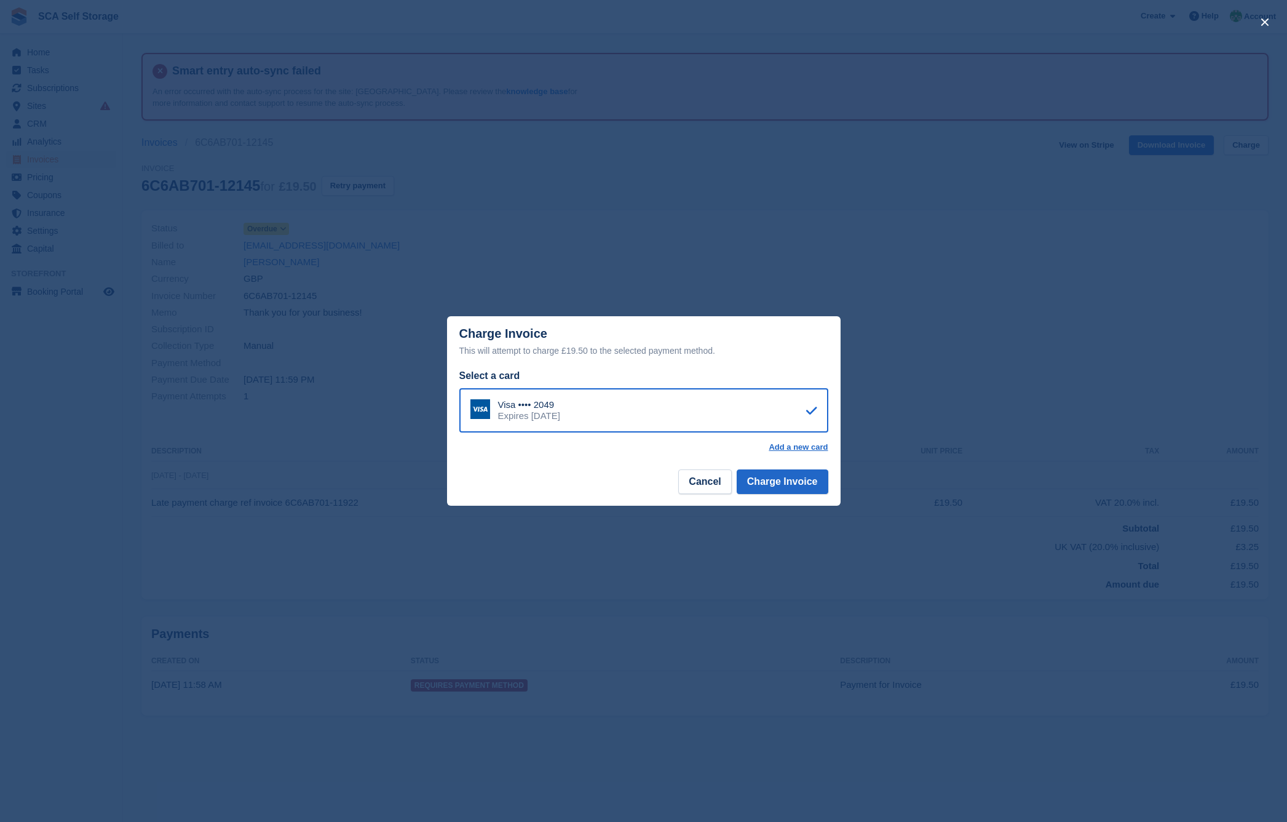
drag, startPoint x: 794, startPoint y: 477, endPoint x: 703, endPoint y: 416, distance: 109.0
click at [793, 477] on button "Charge Invoice" at bounding box center [783, 481] width 92 height 25
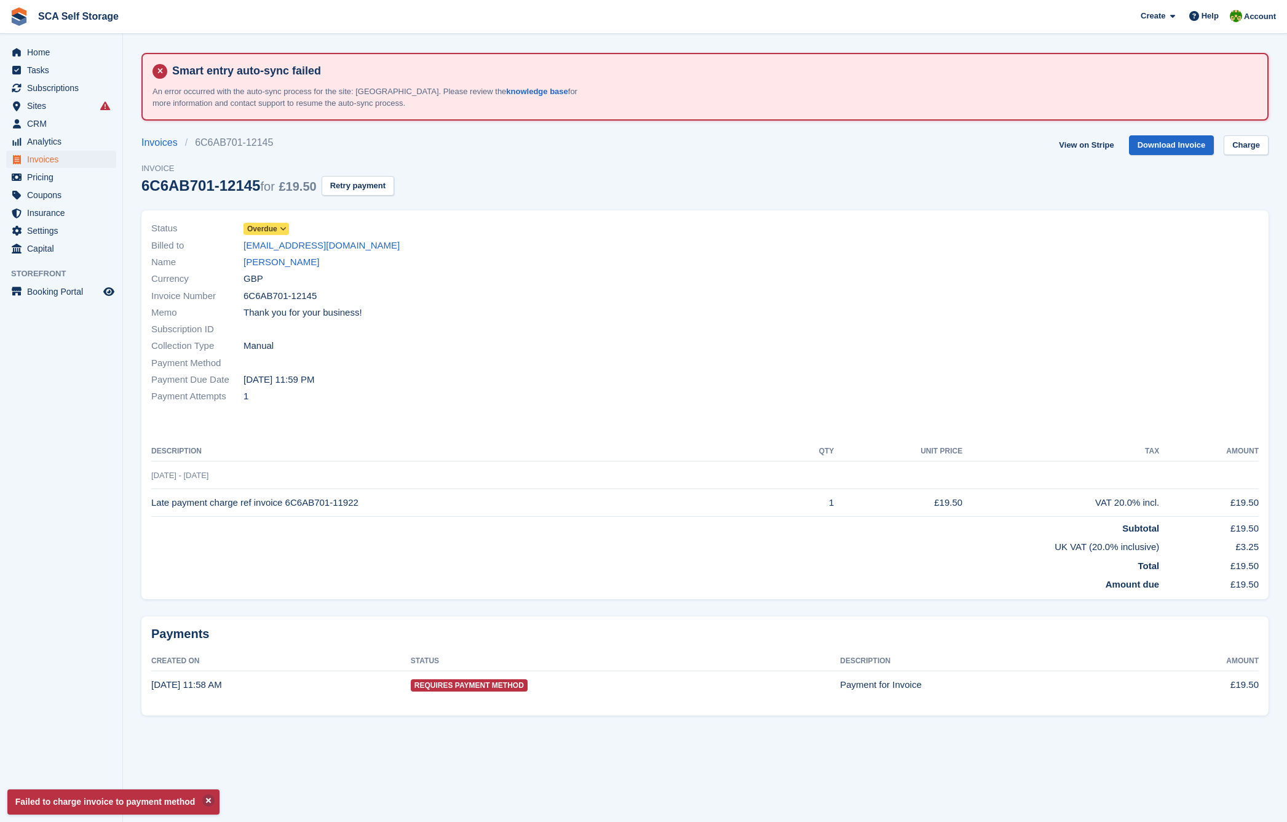
click at [277, 264] on link "Claire Reed" at bounding box center [282, 262] width 76 height 14
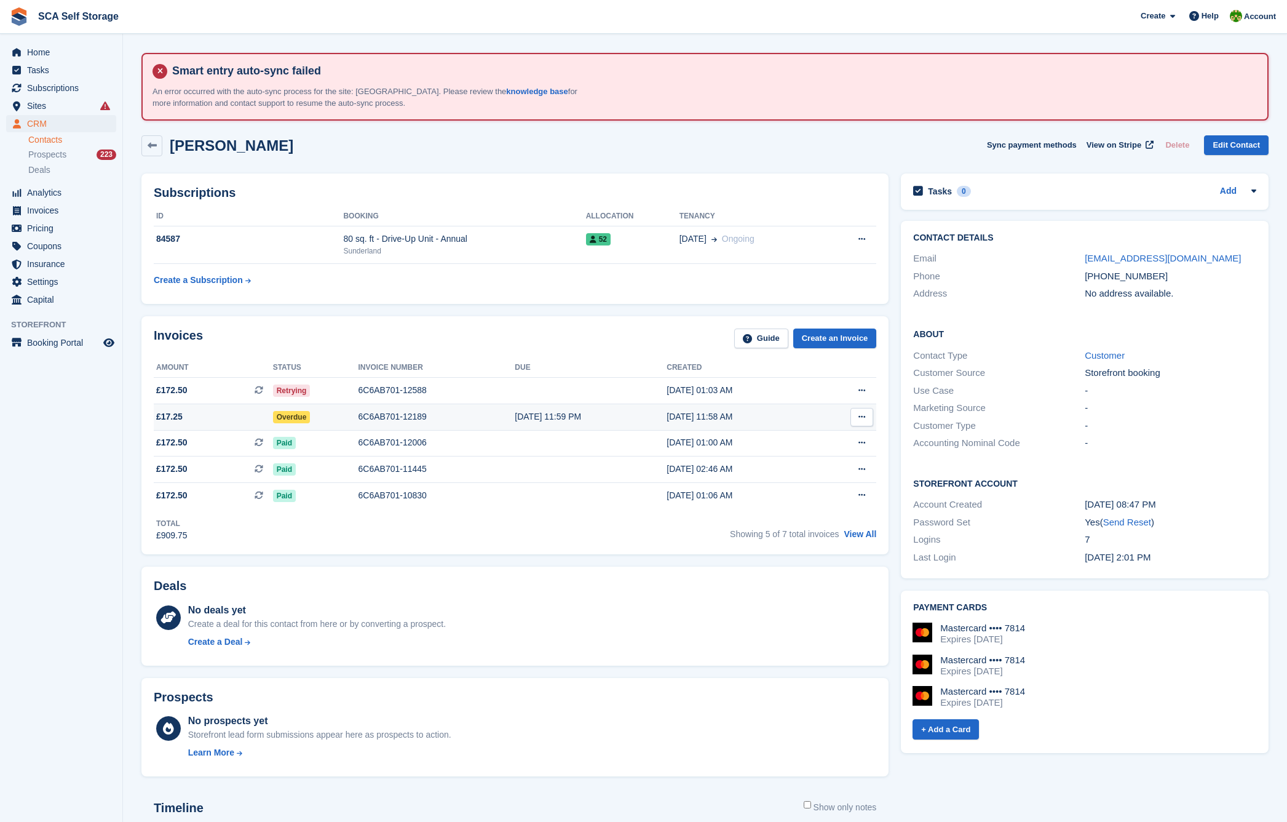
drag, startPoint x: 716, startPoint y: 412, endPoint x: 723, endPoint y: 404, distance: 10.5
click at [716, 412] on div "05 Aug, 11:58 AM" at bounding box center [742, 416] width 151 height 13
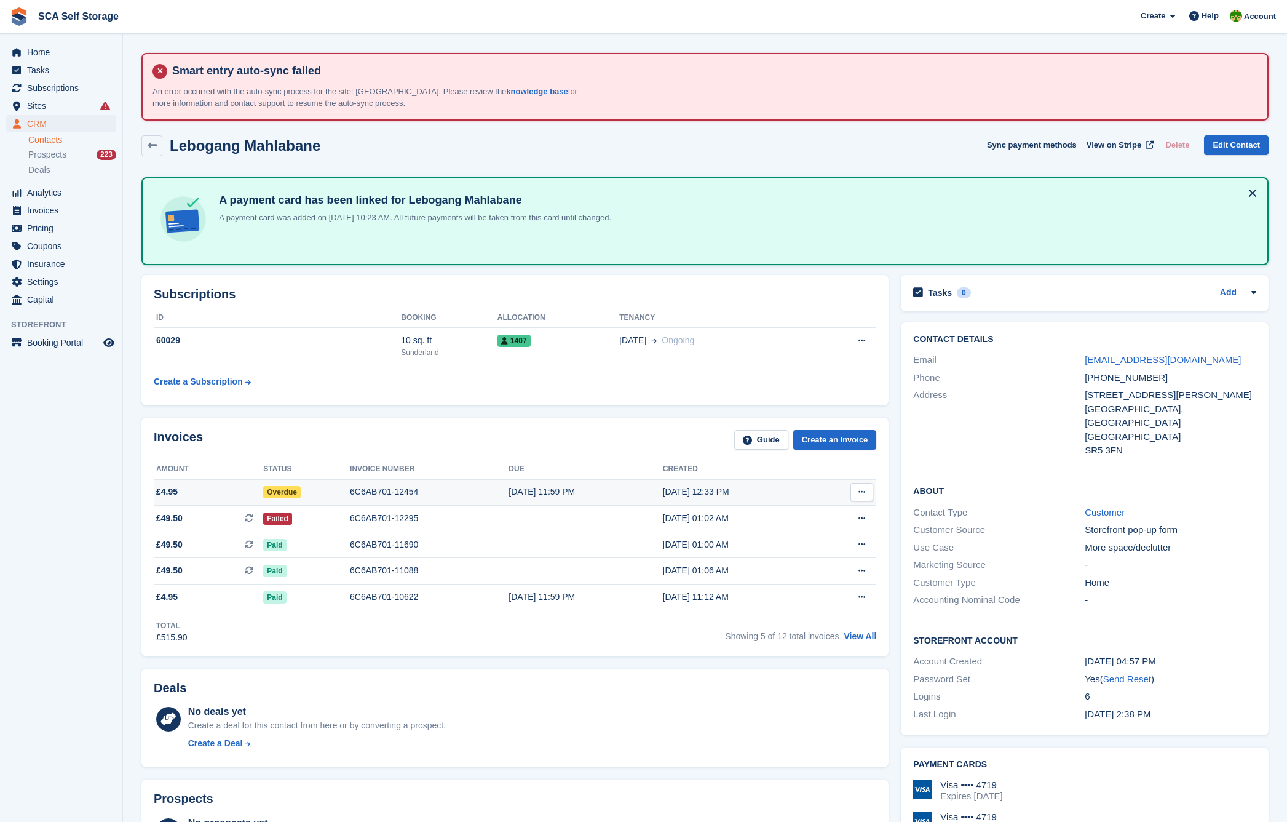
click at [689, 493] on div "[DATE] 12:33 PM" at bounding box center [740, 491] width 154 height 13
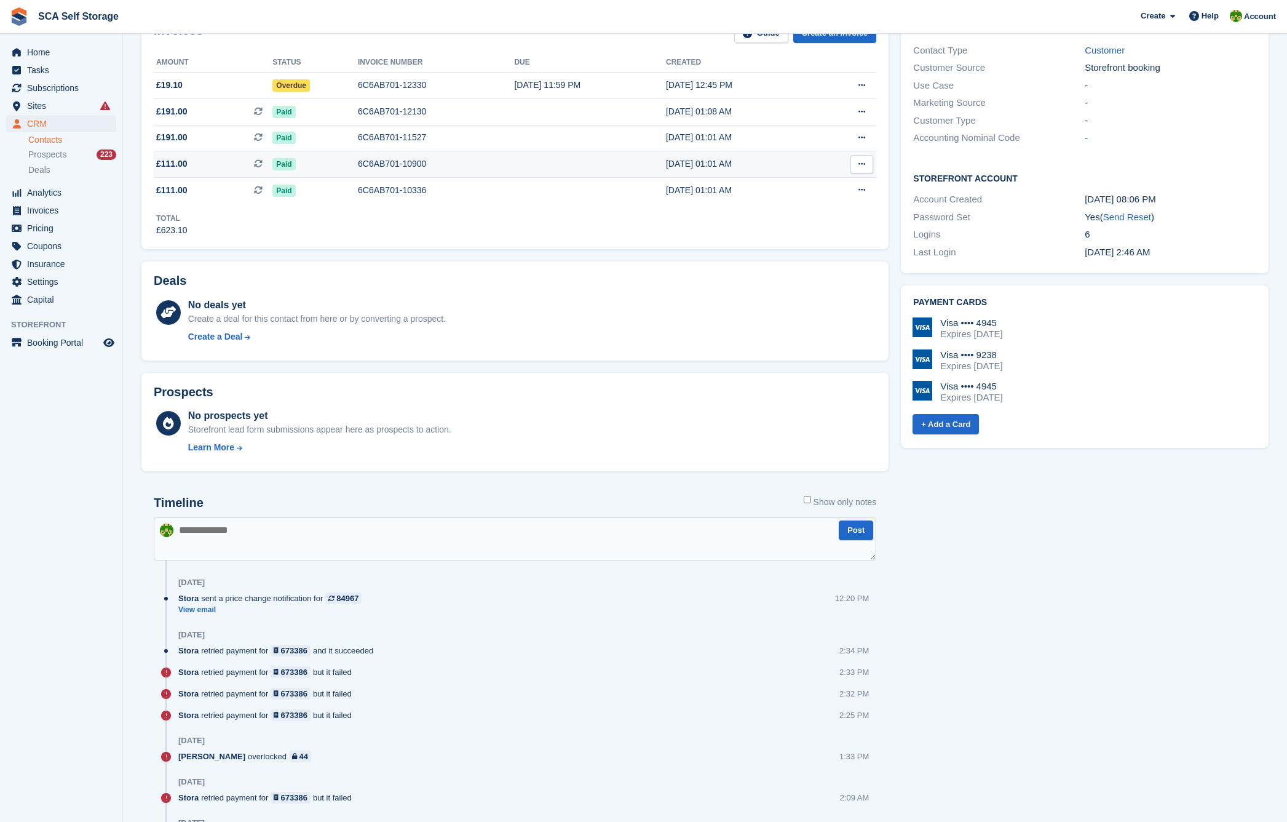
scroll to position [76, 0]
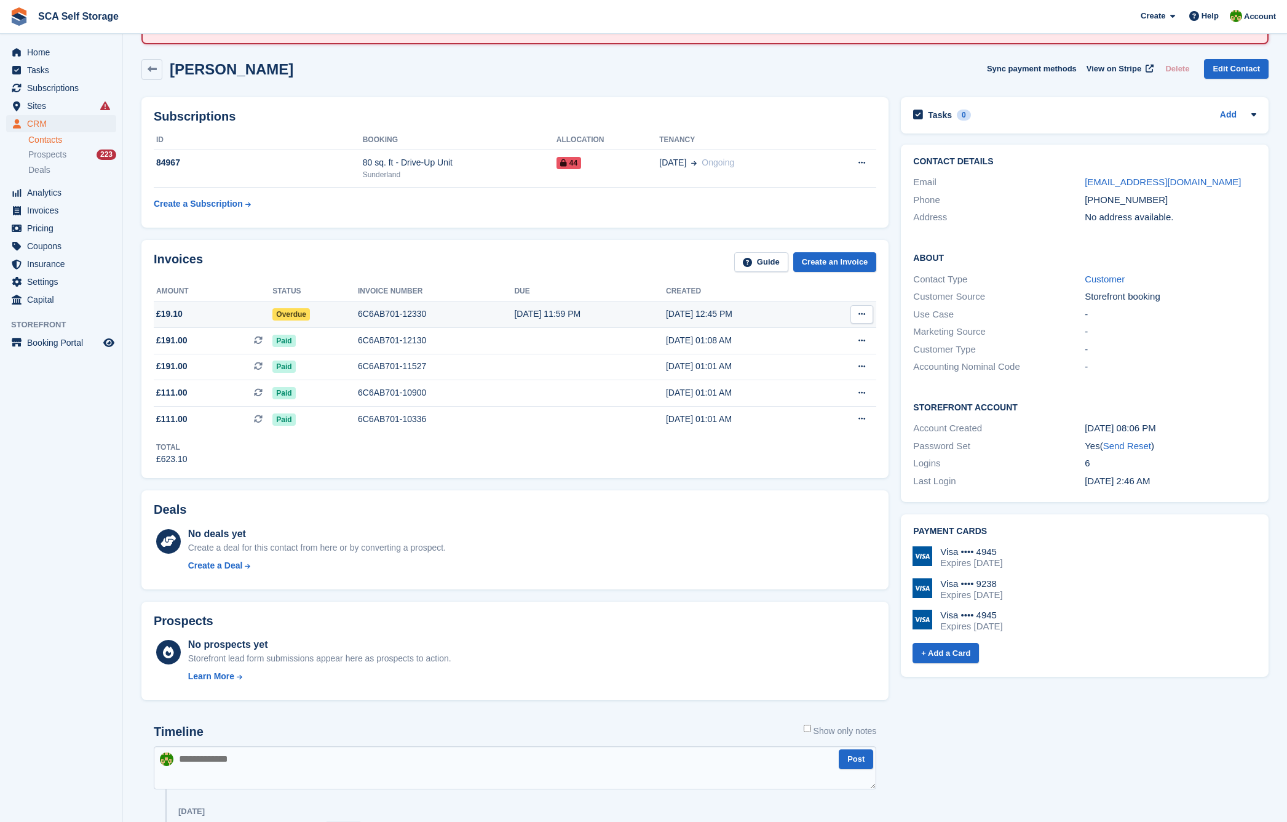
click at [728, 314] on div "11 Aug, 12:45 PM" at bounding box center [742, 313] width 152 height 13
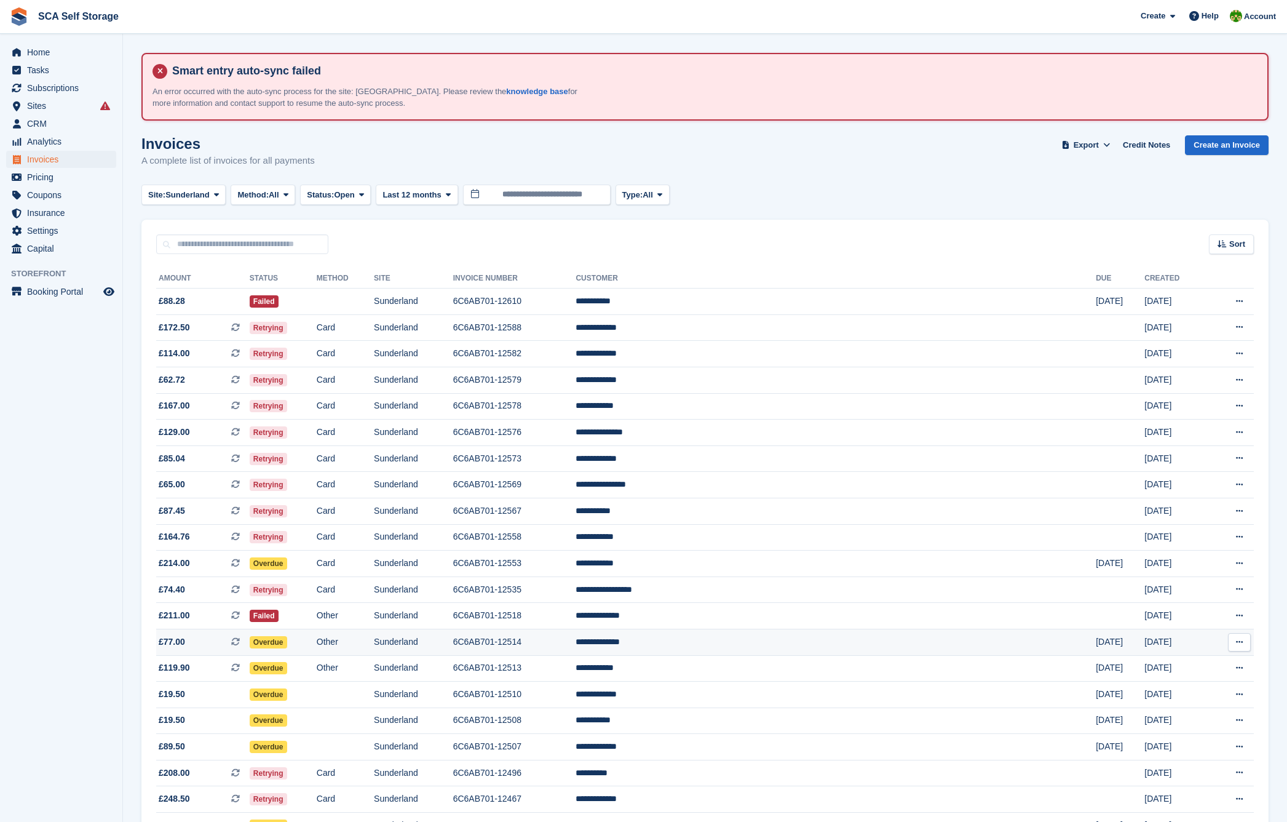
click at [799, 643] on td "**********" at bounding box center [836, 641] width 520 height 26
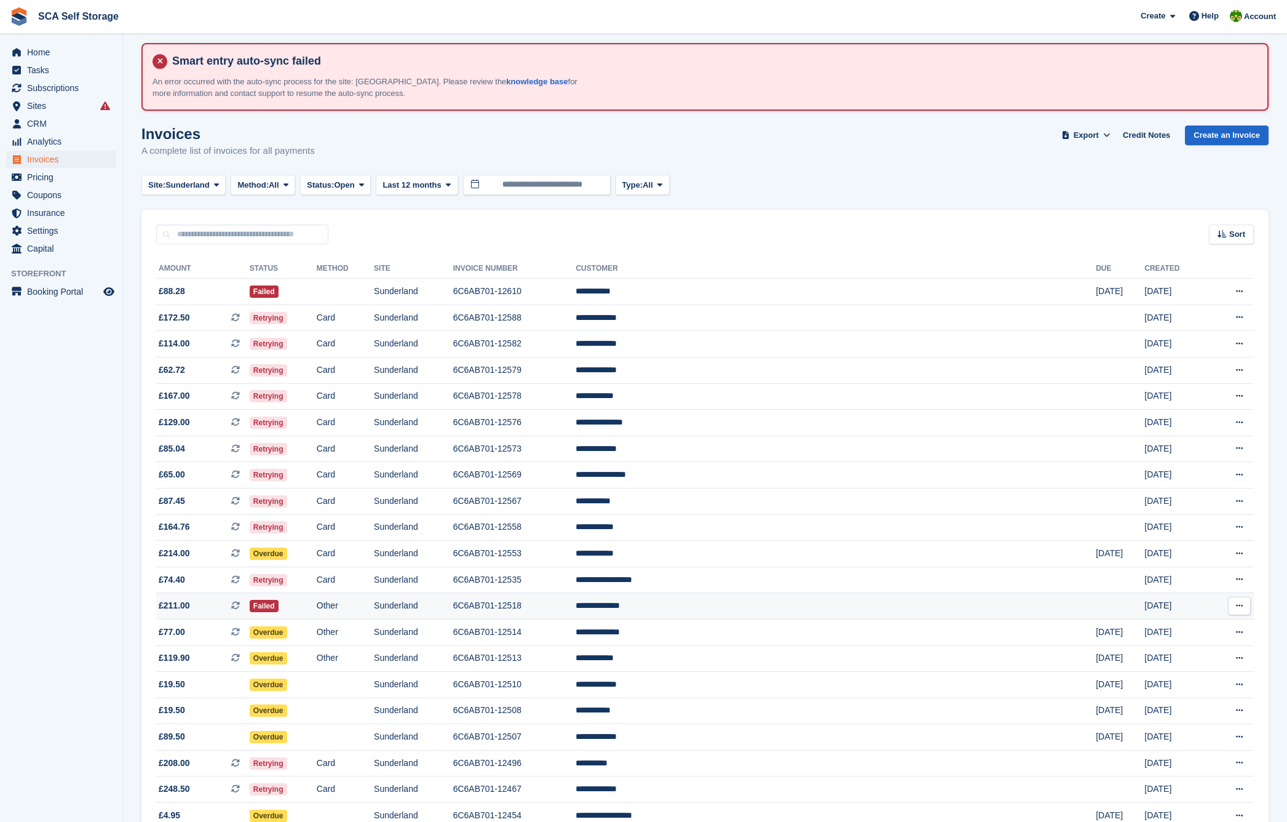
scroll to position [12, 0]
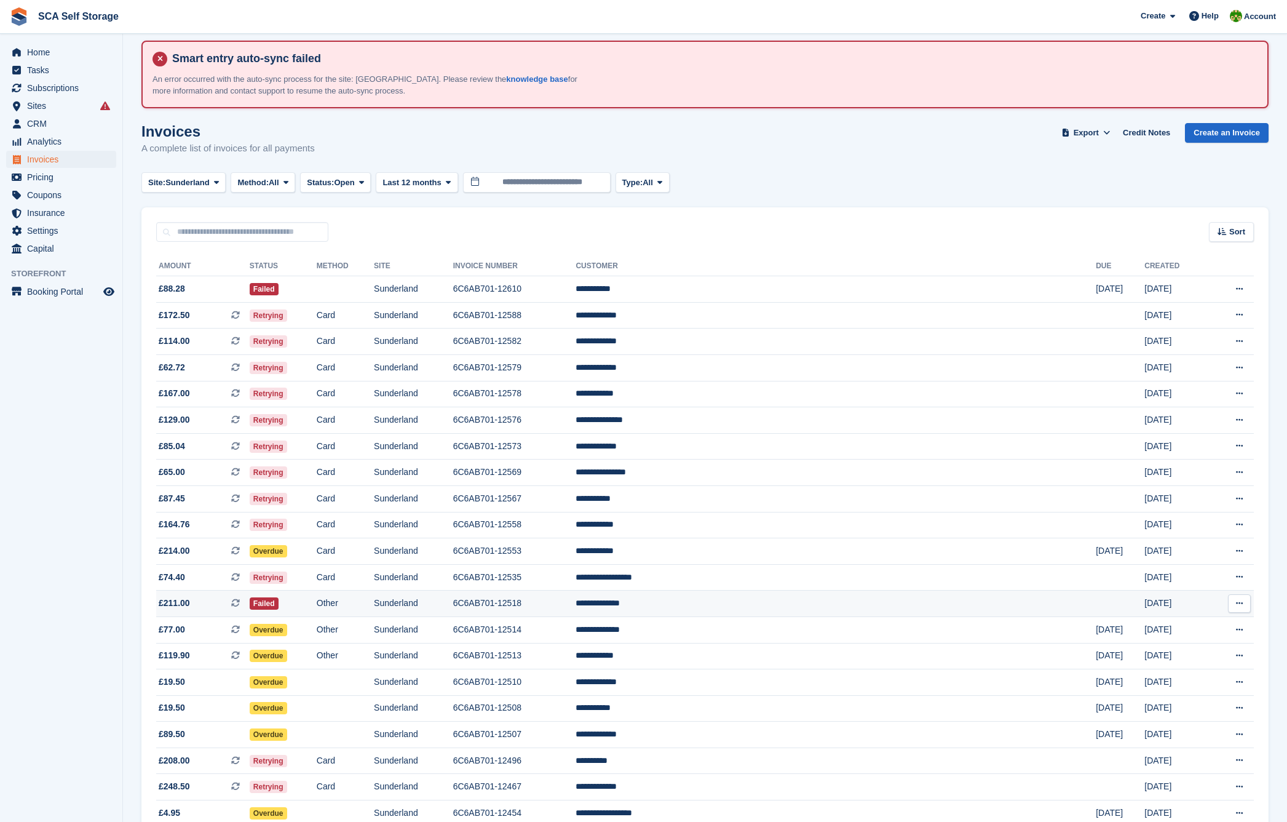
click at [851, 617] on td "**********" at bounding box center [836, 603] width 520 height 26
